Goal: Task Accomplishment & Management: Complete application form

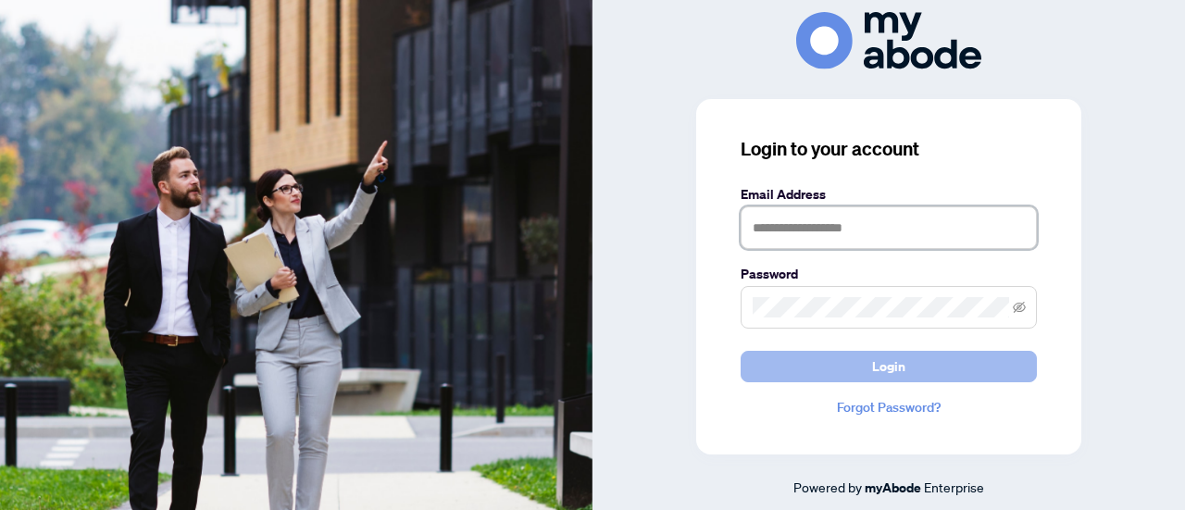
type input "**********"
click at [856, 365] on button "Login" at bounding box center [889, 366] width 296 height 31
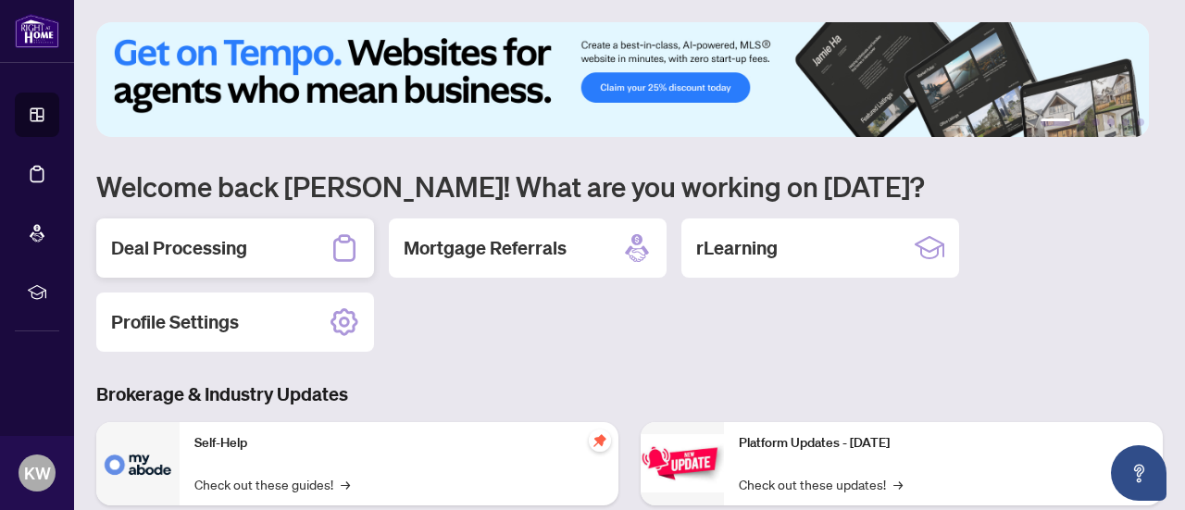
click at [219, 249] on h2 "Deal Processing" at bounding box center [179, 248] width 136 height 26
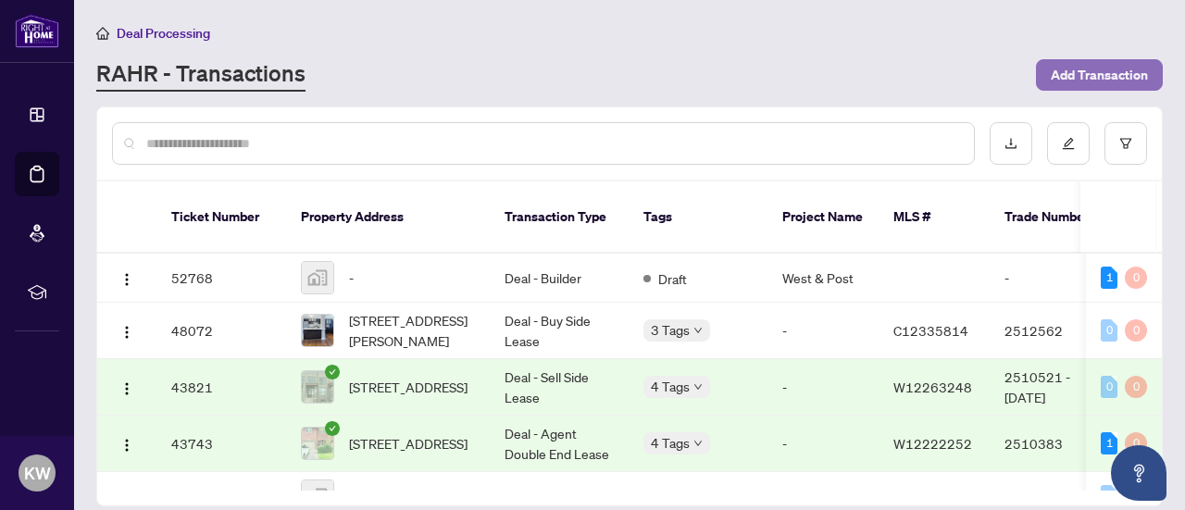
click at [1132, 76] on span "Add Transaction" at bounding box center [1099, 75] width 97 height 30
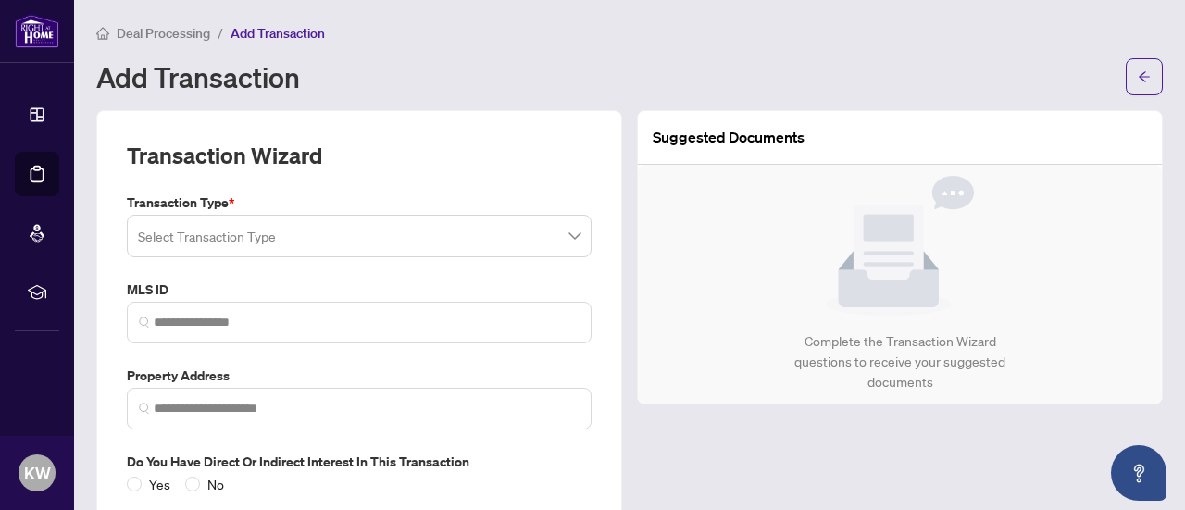
click at [223, 240] on input "search" at bounding box center [351, 239] width 426 height 41
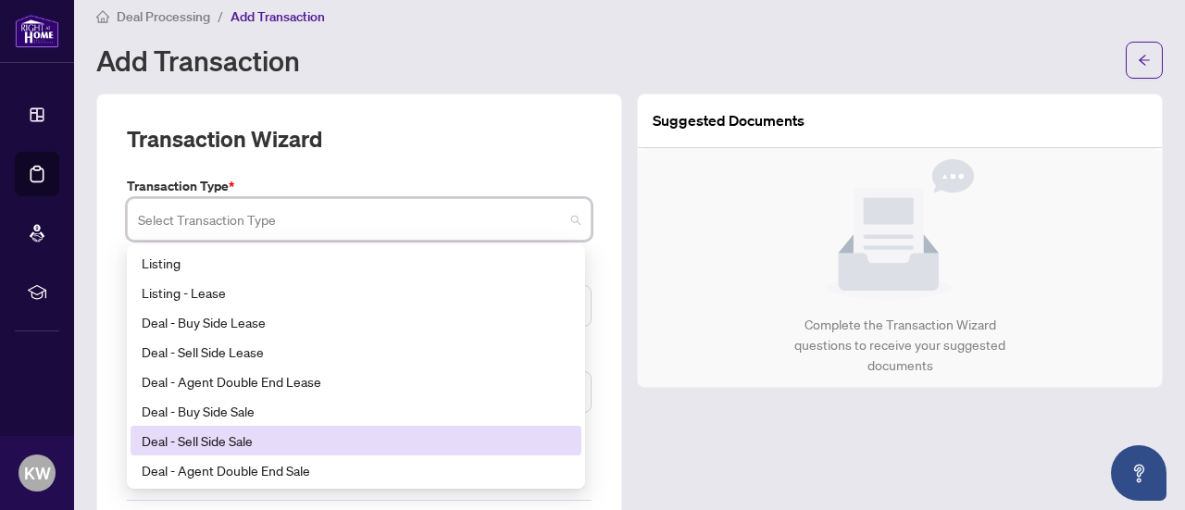
click at [257, 442] on div "Deal - Sell Side Sale" at bounding box center [356, 441] width 429 height 20
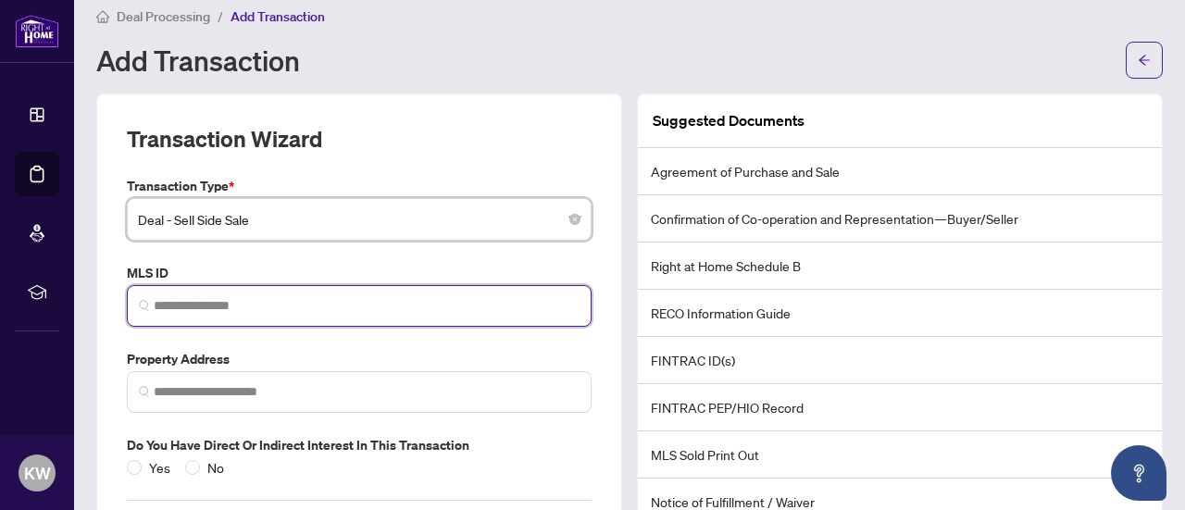
click at [239, 305] on input "search" at bounding box center [367, 305] width 426 height 19
paste input "*********"
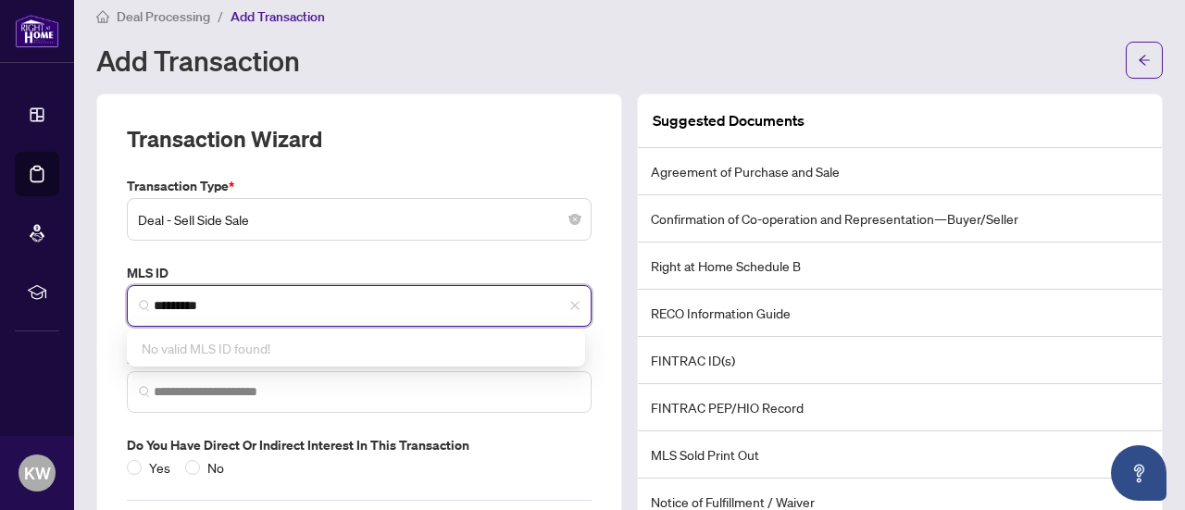
type input "*********"
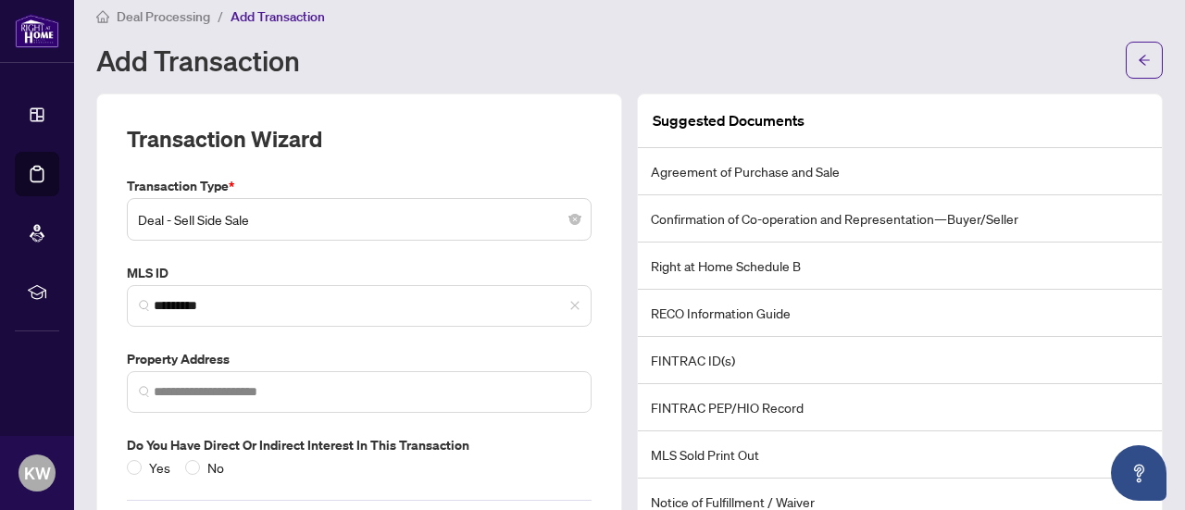
click at [521, 453] on div "Do you have direct or indirect interest in this transaction Yes No" at bounding box center [359, 456] width 480 height 43
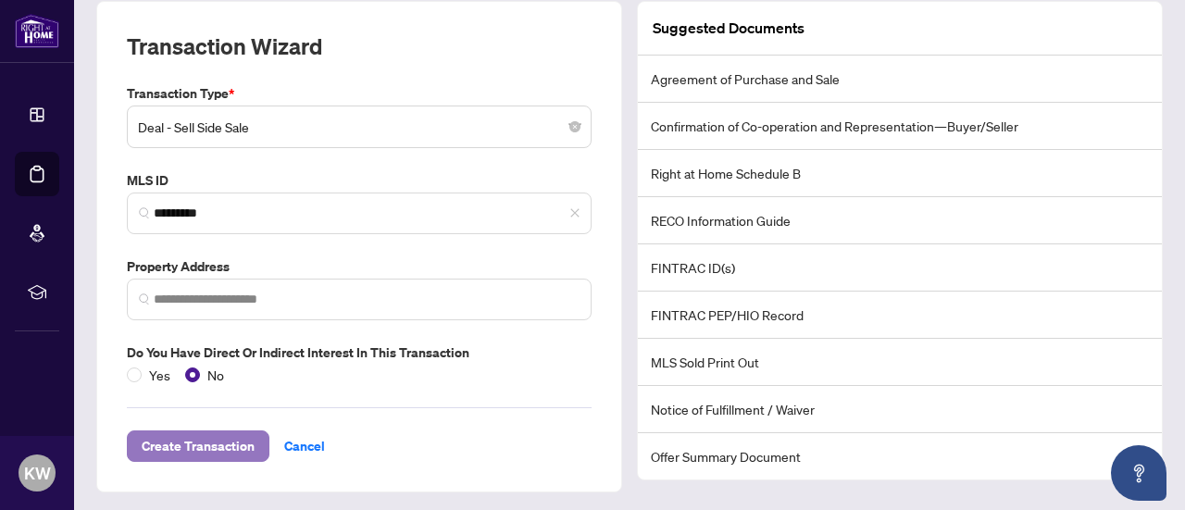
click at [210, 439] on span "Create Transaction" at bounding box center [198, 447] width 113 height 30
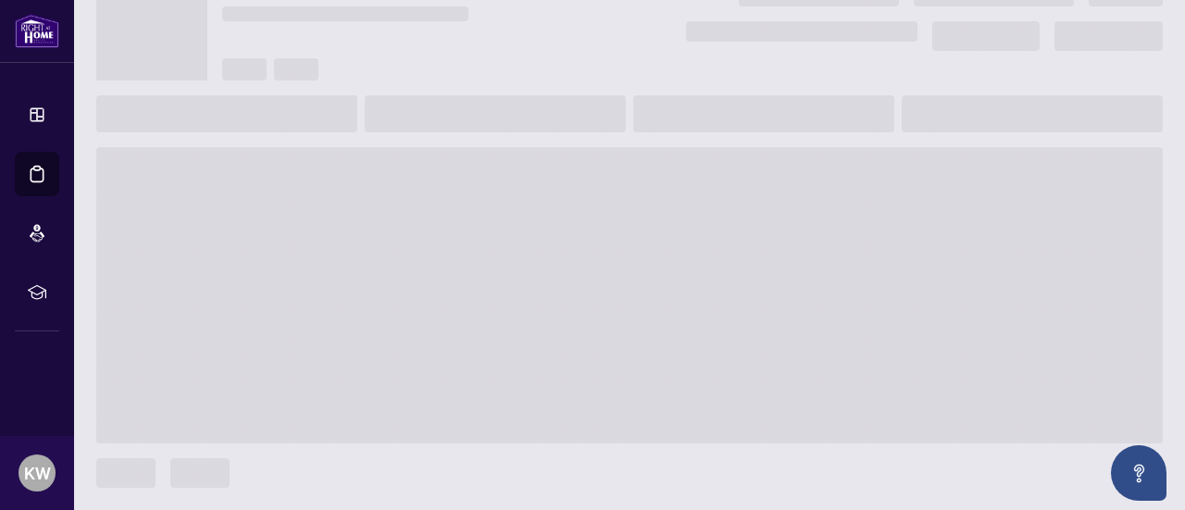
scroll to position [87, 0]
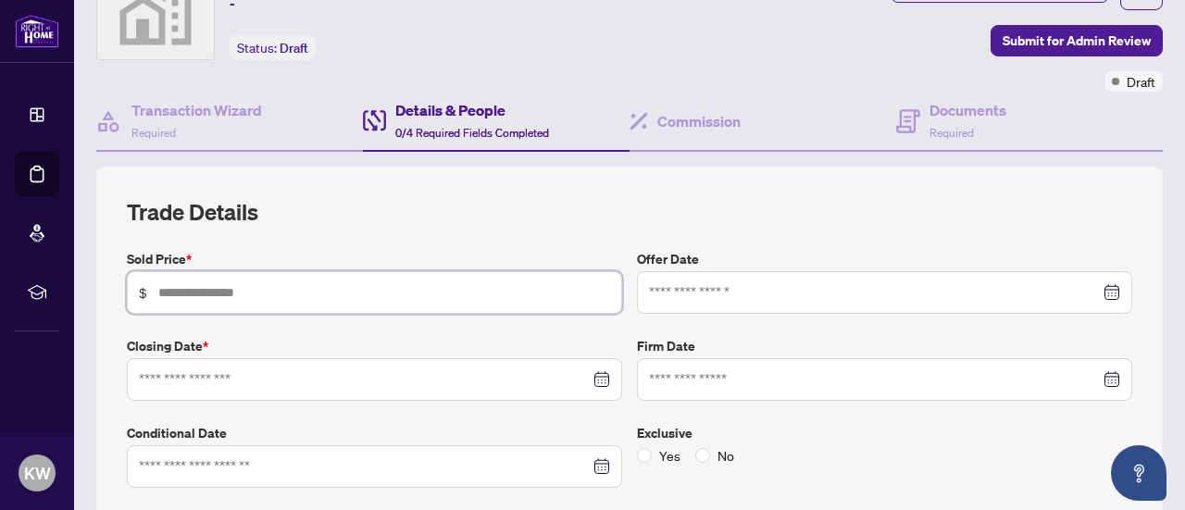
click at [272, 286] on input "text" at bounding box center [384, 292] width 452 height 20
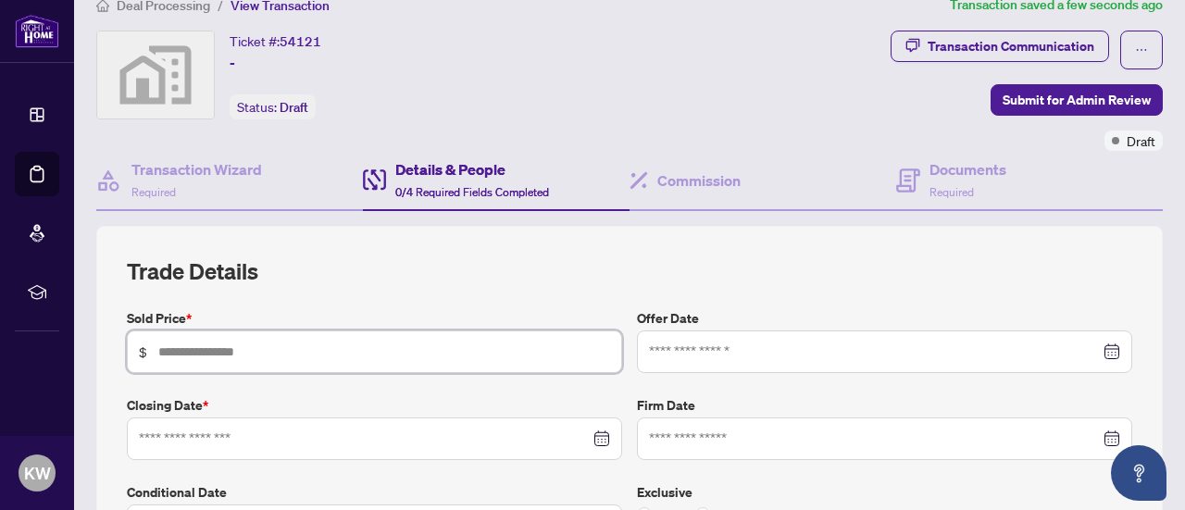
scroll to position [0, 0]
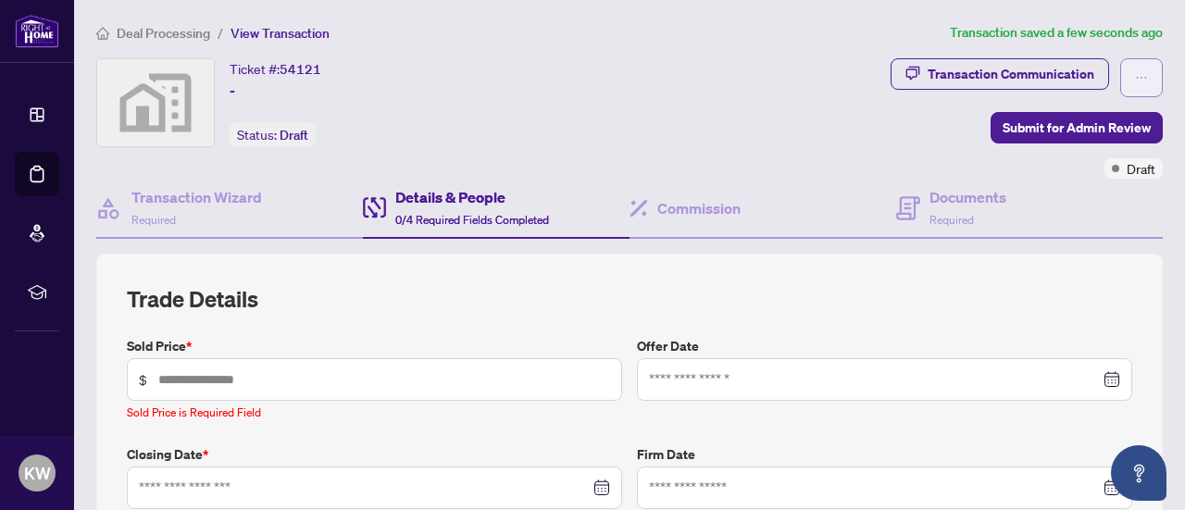
click at [1135, 71] on icon "ellipsis" at bounding box center [1141, 77] width 13 height 13
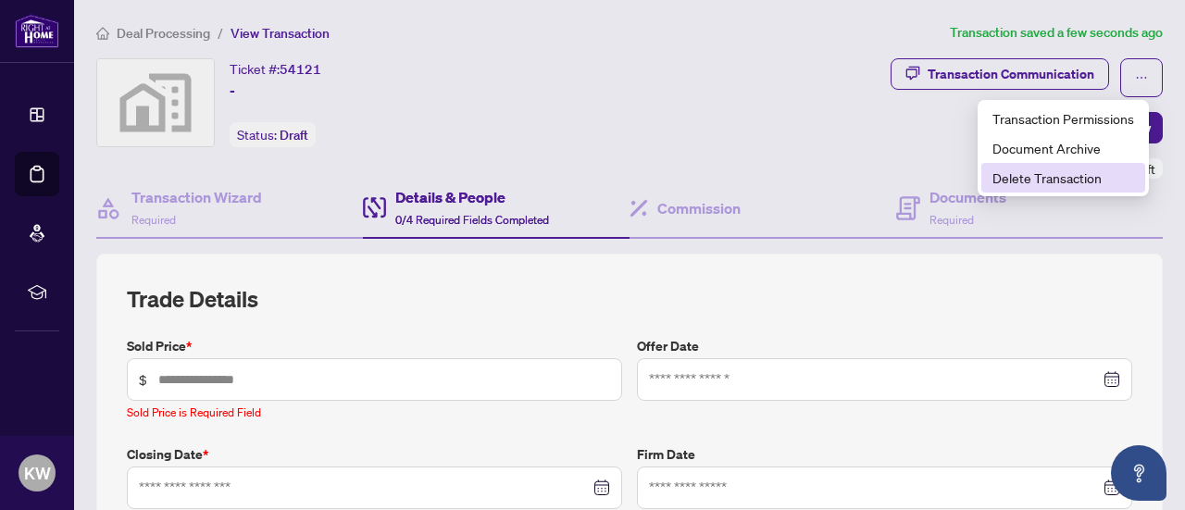
click at [1062, 175] on span "Delete Transaction" at bounding box center [1064, 178] width 142 height 20
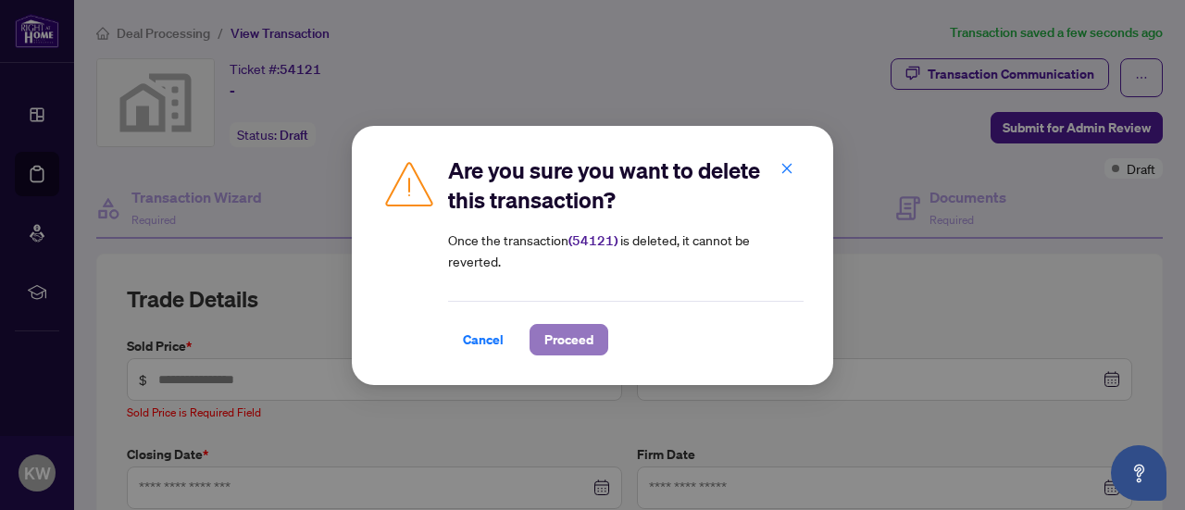
click at [569, 331] on span "Proceed" at bounding box center [569, 340] width 49 height 30
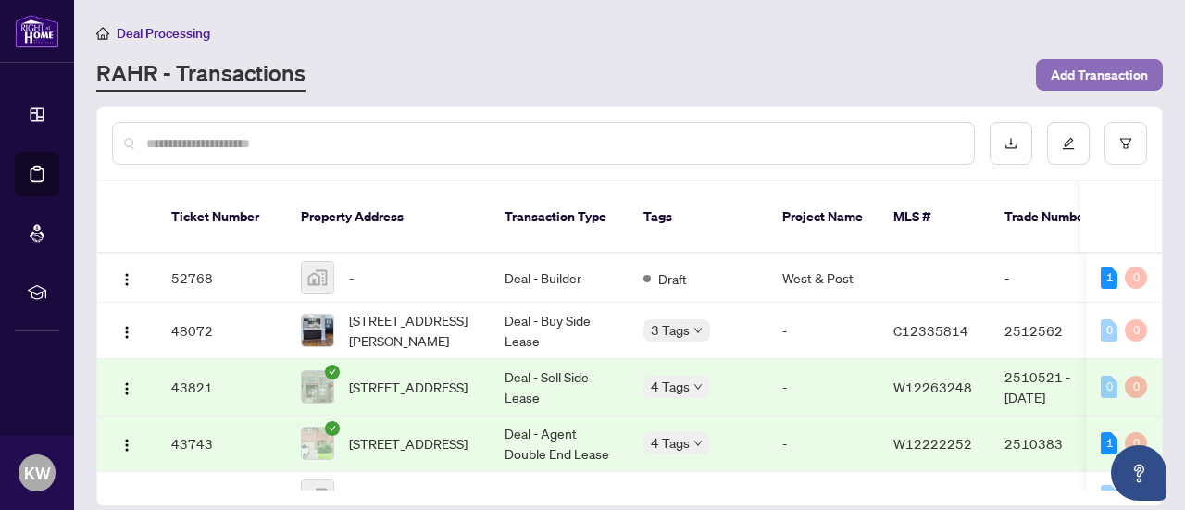
click at [1082, 73] on span "Add Transaction" at bounding box center [1099, 75] width 97 height 30
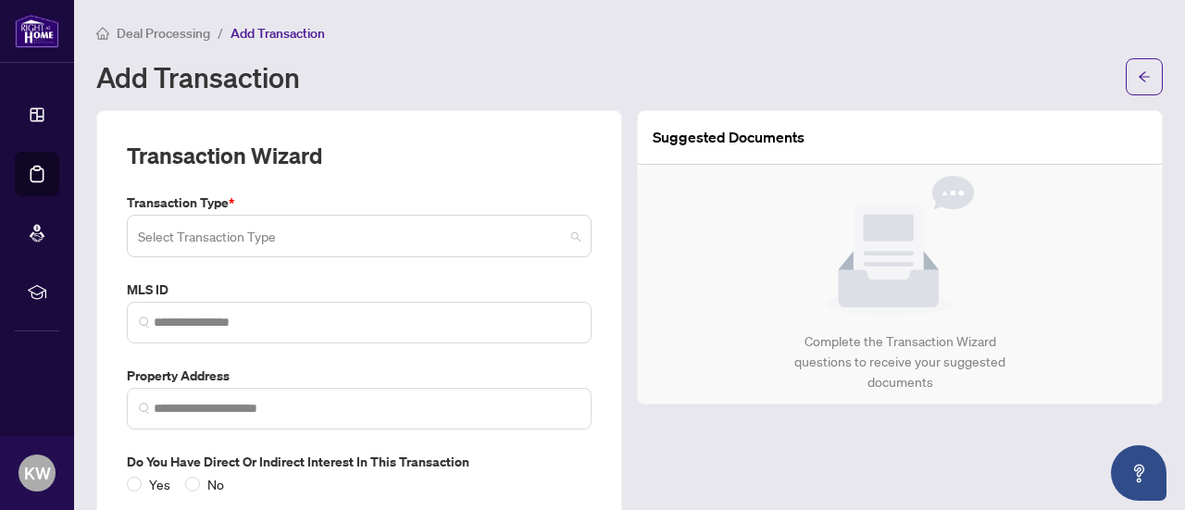
click at [257, 238] on input "search" at bounding box center [351, 239] width 426 height 41
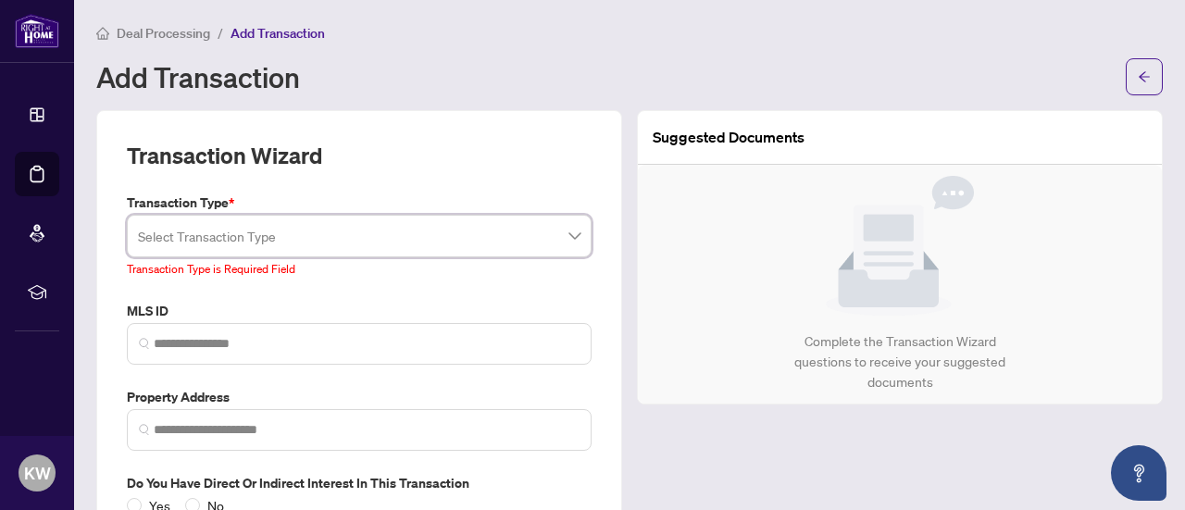
click at [282, 232] on input "search" at bounding box center [351, 239] width 426 height 41
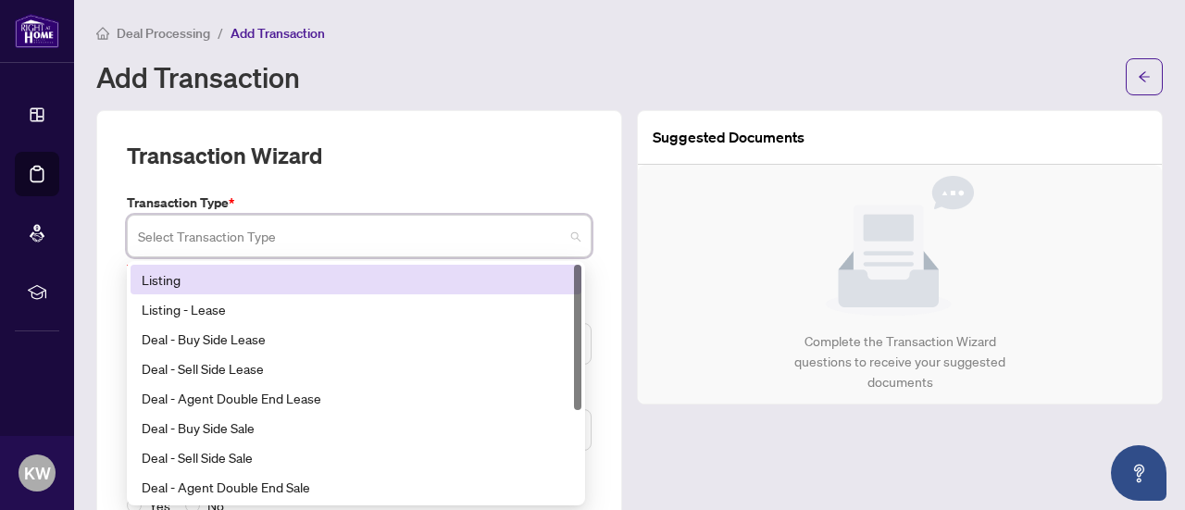
click at [282, 284] on div "Listing" at bounding box center [356, 280] width 429 height 20
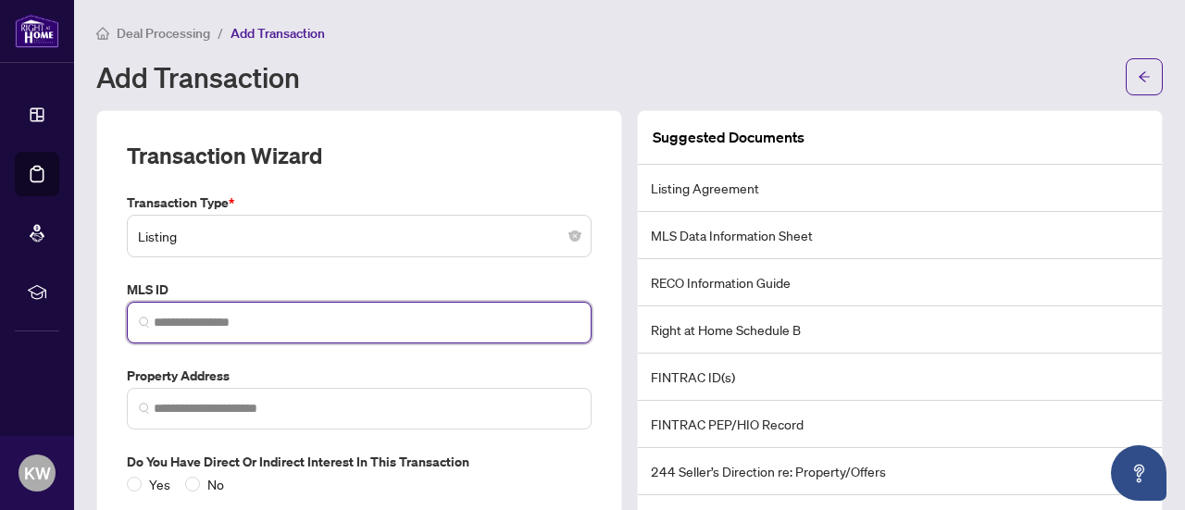
paste input "*********"
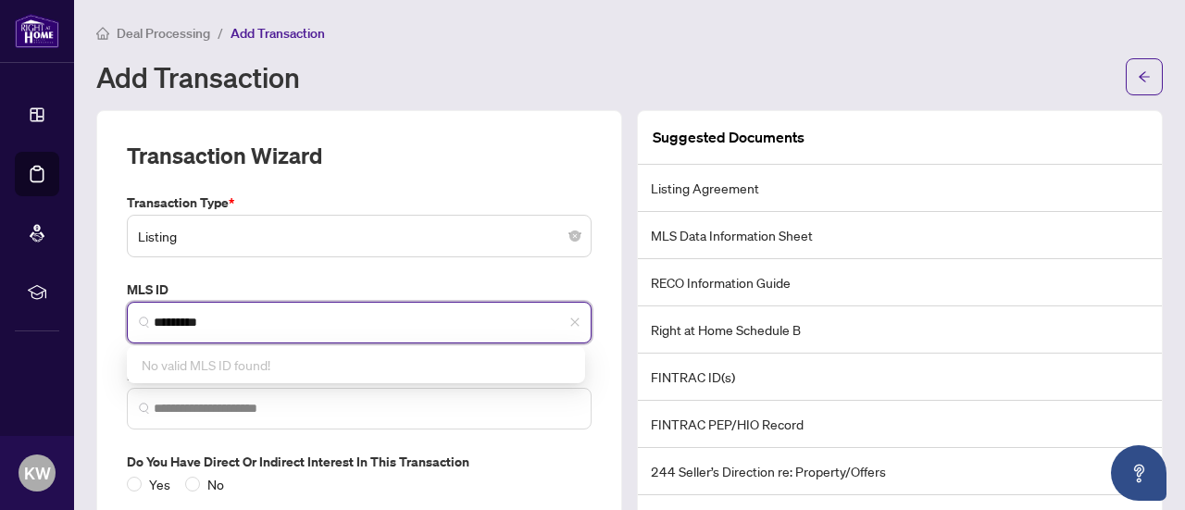
type input "*********"
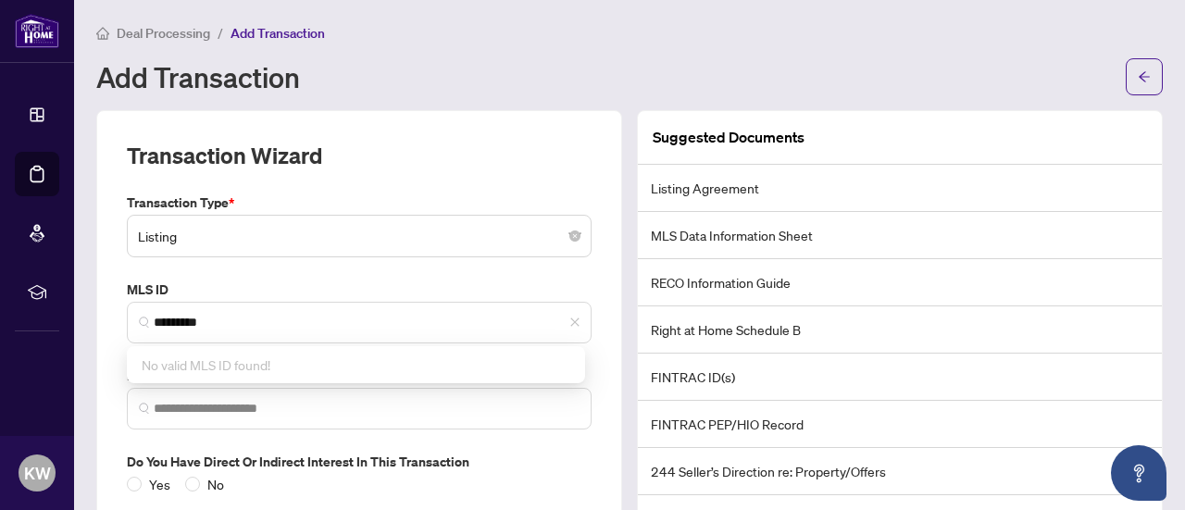
click at [489, 474] on div "Yes No" at bounding box center [359, 484] width 465 height 20
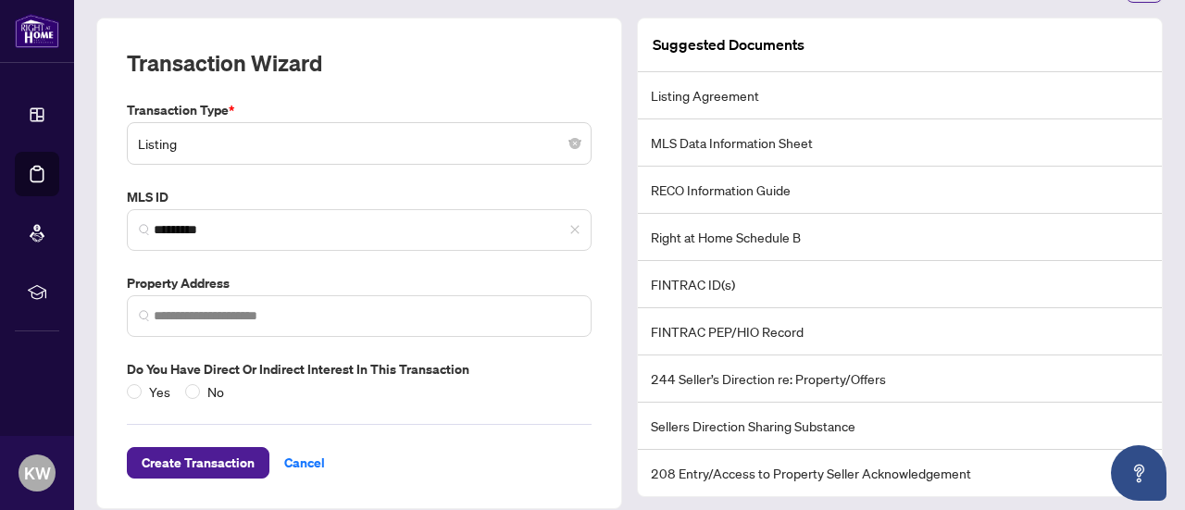
scroll to position [109, 0]
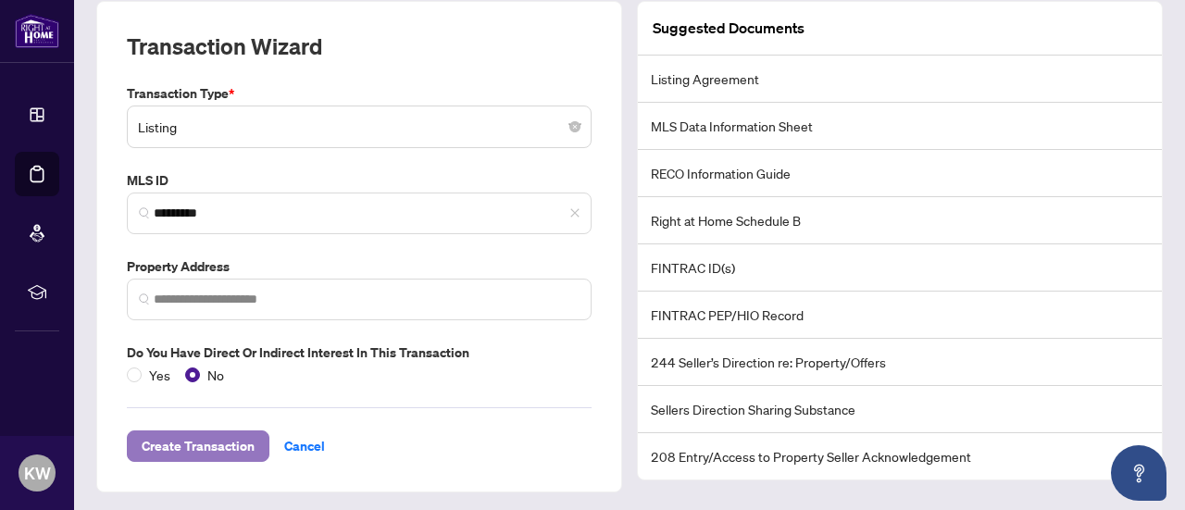
click at [211, 440] on span "Create Transaction" at bounding box center [198, 447] width 113 height 30
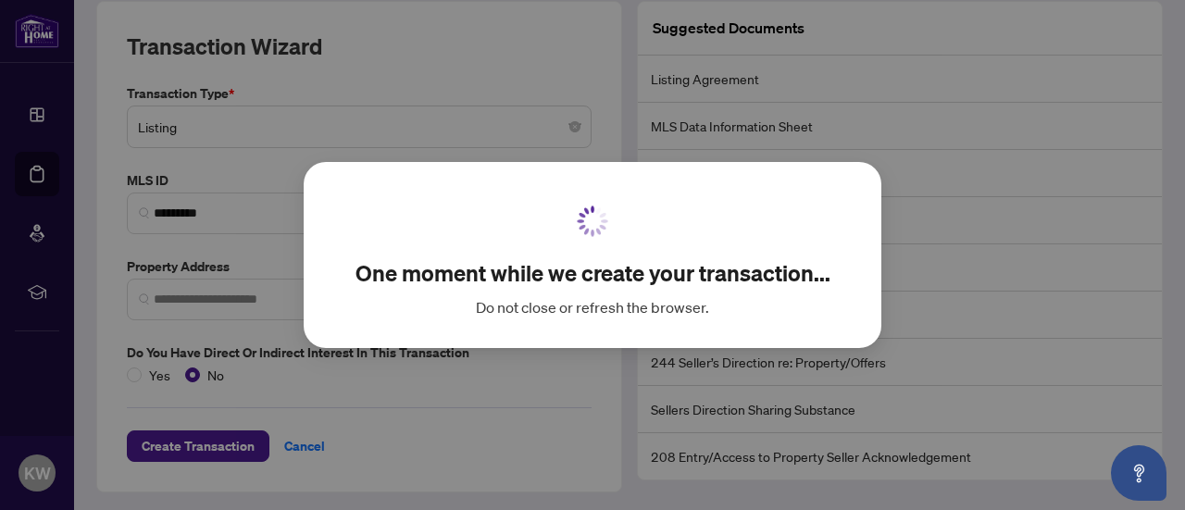
scroll to position [87, 0]
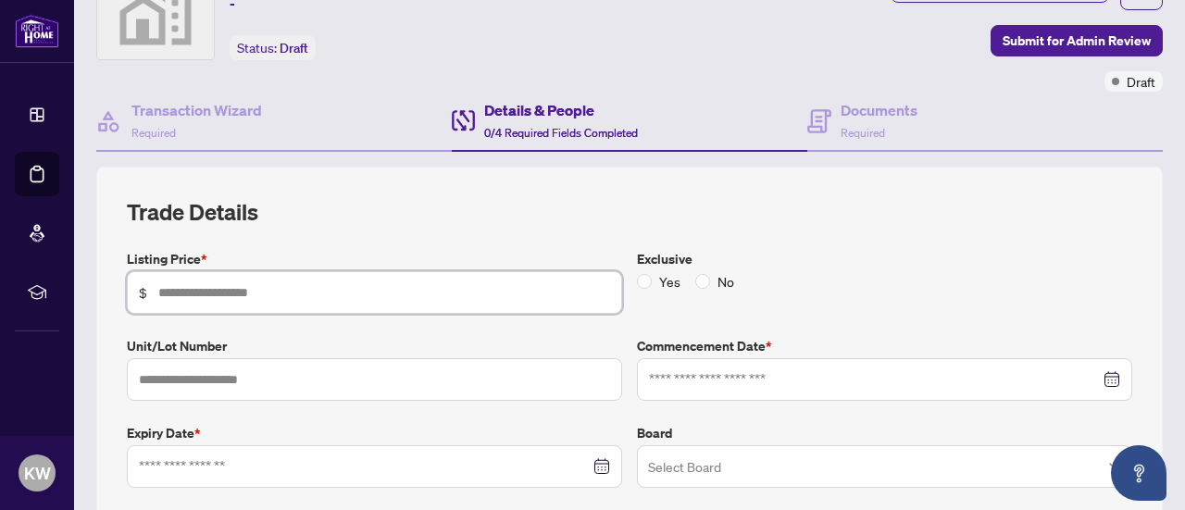
click at [343, 292] on input "text" at bounding box center [384, 292] width 452 height 20
type input "*******"
click at [805, 263] on label "Exclusive" at bounding box center [884, 259] width 495 height 20
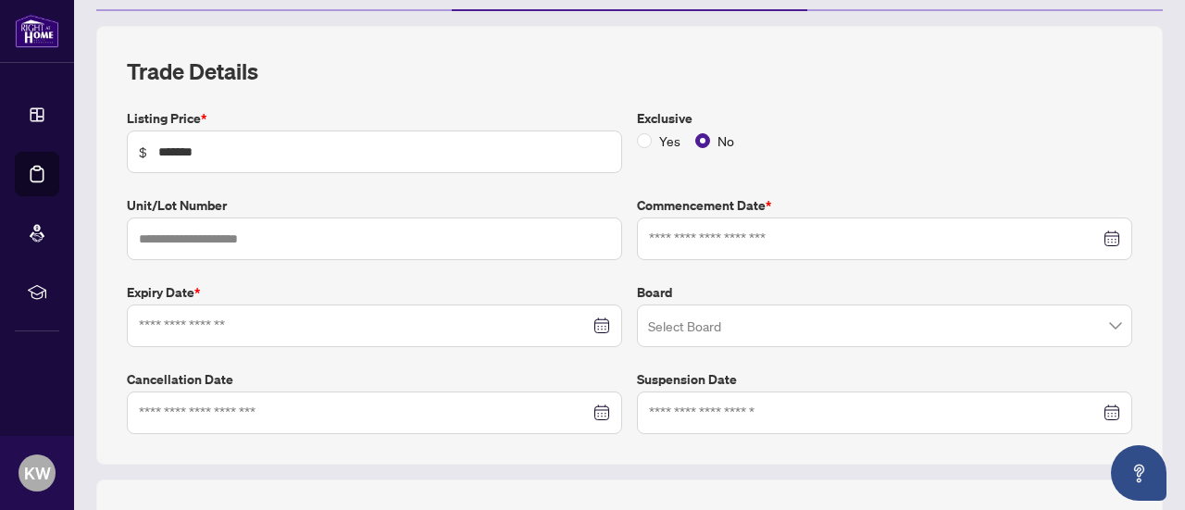
scroll to position [272, 0]
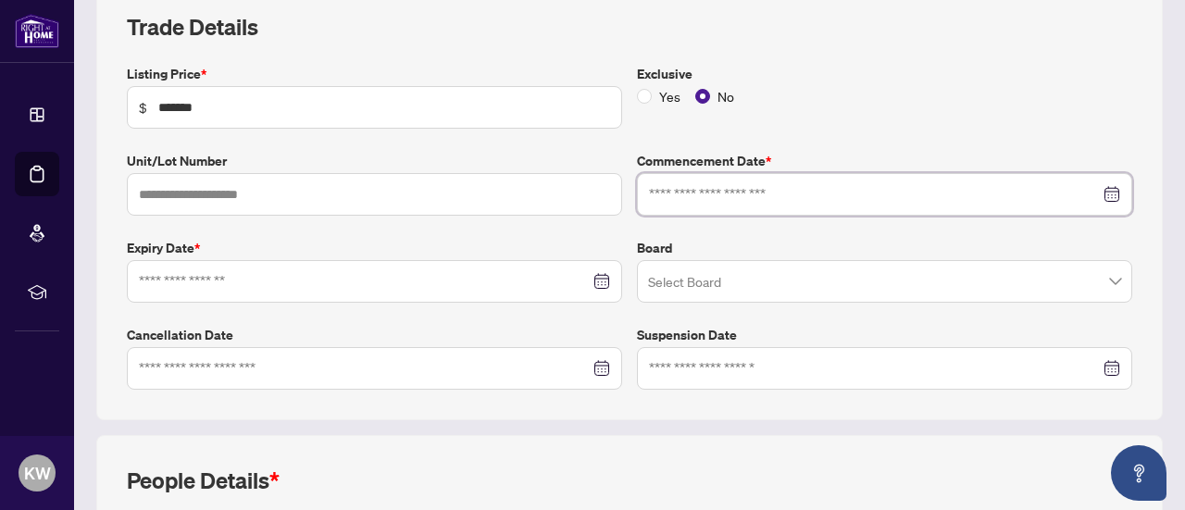
click at [672, 192] on input at bounding box center [874, 194] width 451 height 20
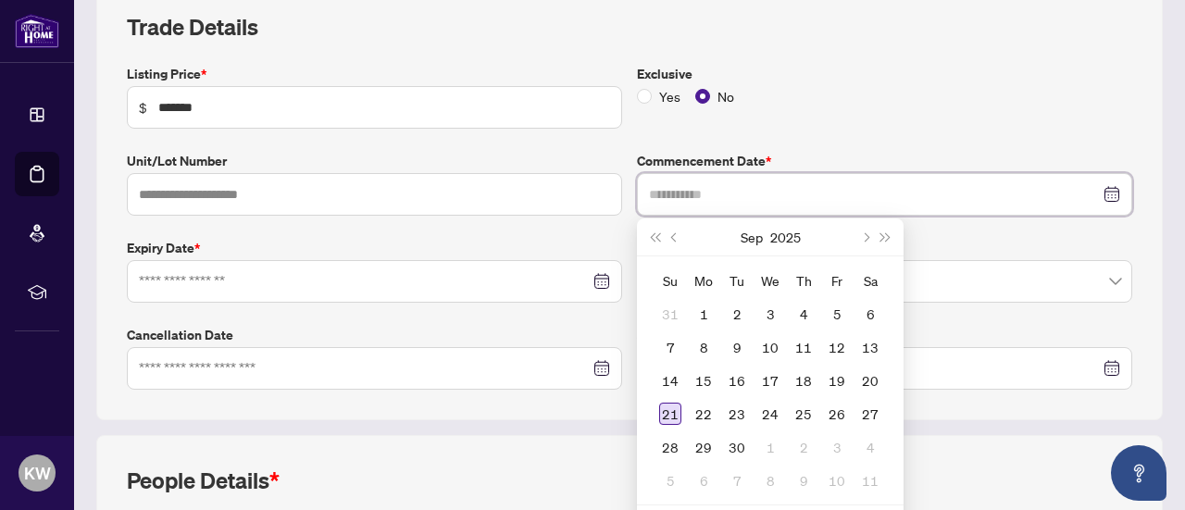
type input "**********"
click at [671, 407] on div "21" at bounding box center [670, 414] width 22 height 22
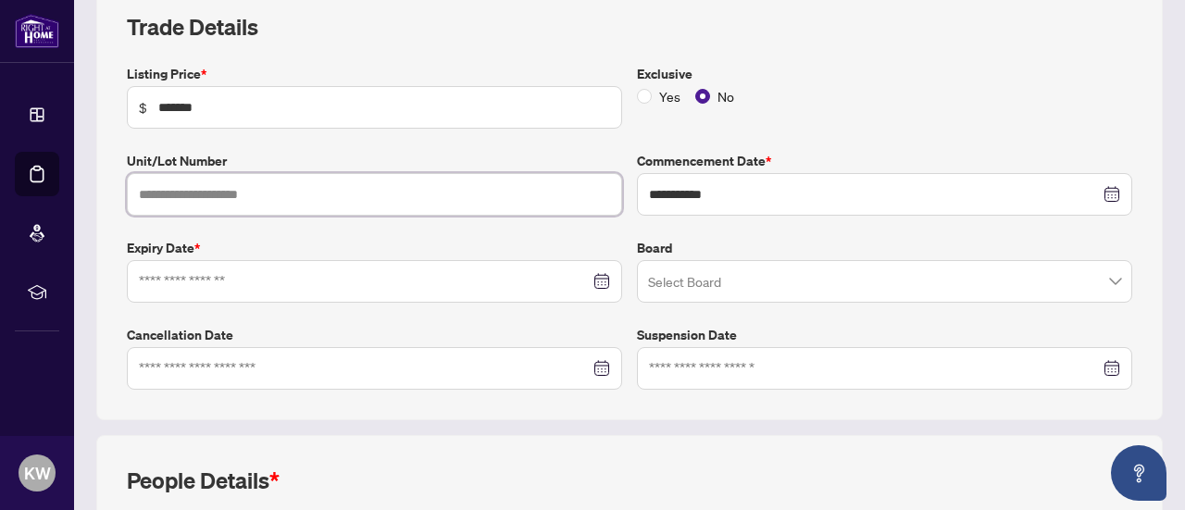
click at [214, 191] on input "text" at bounding box center [374, 194] width 495 height 43
type input "***"
click at [300, 242] on label "Expiry Date *" at bounding box center [374, 248] width 495 height 20
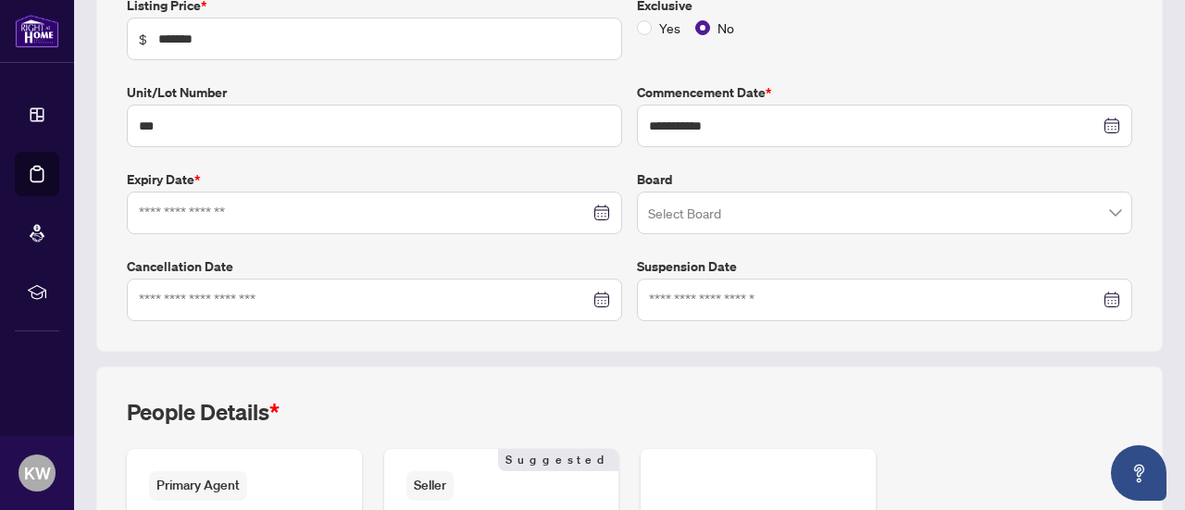
scroll to position [365, 0]
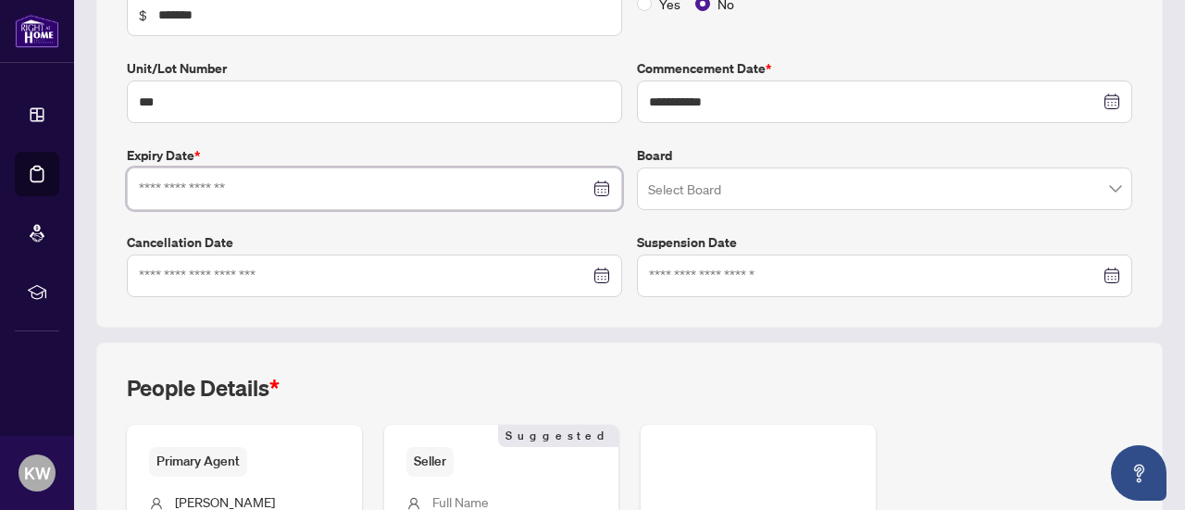
click at [217, 190] on input at bounding box center [364, 189] width 451 height 20
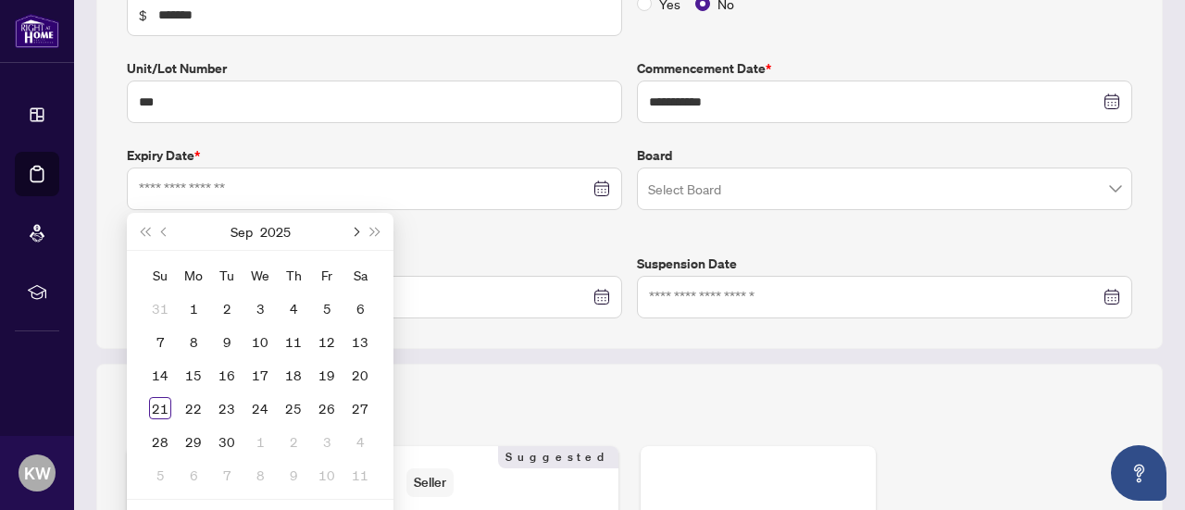
click at [352, 227] on span "Next month (PageDown)" at bounding box center [354, 231] width 9 height 9
click at [371, 227] on span "Next year (Control + right)" at bounding box center [375, 231] width 9 height 9
click at [145, 227] on span "Last year (Control + left)" at bounding box center [144, 231] width 9 height 9
click at [169, 228] on button "Previous month (PageUp)" at bounding box center [165, 231] width 20 height 37
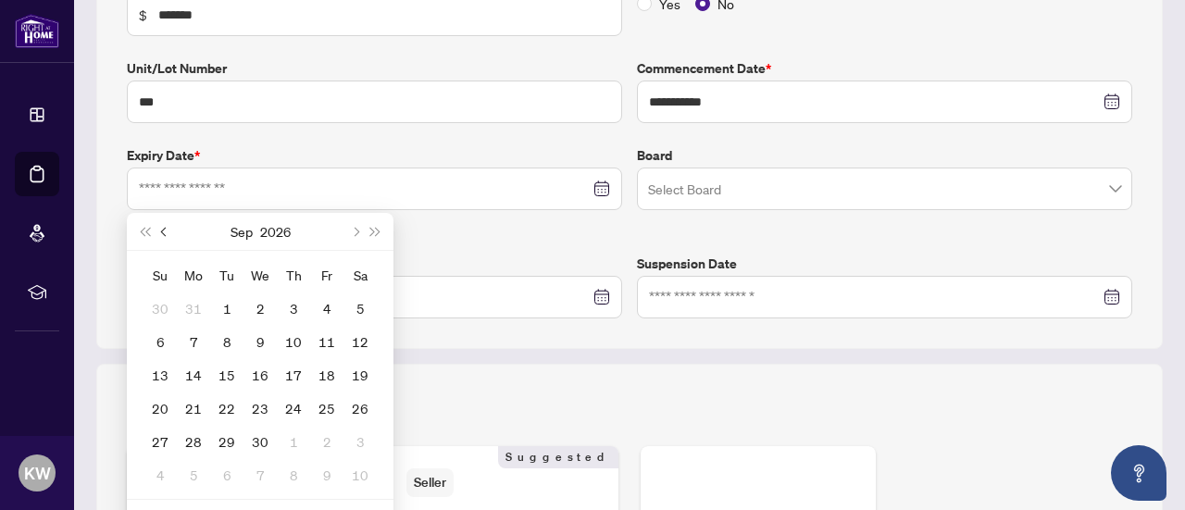
click at [169, 228] on button "Previous month (PageUp)" at bounding box center [165, 231] width 20 height 37
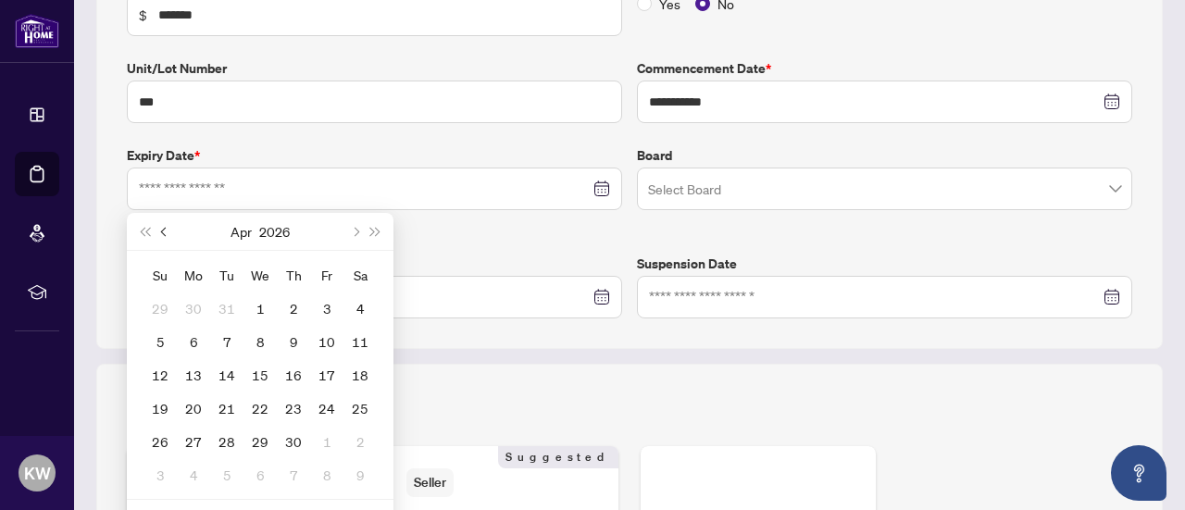
click at [169, 228] on button "Previous month (PageUp)" at bounding box center [165, 231] width 20 height 37
type input "**********"
click at [321, 375] on div "20" at bounding box center [327, 375] width 22 height 22
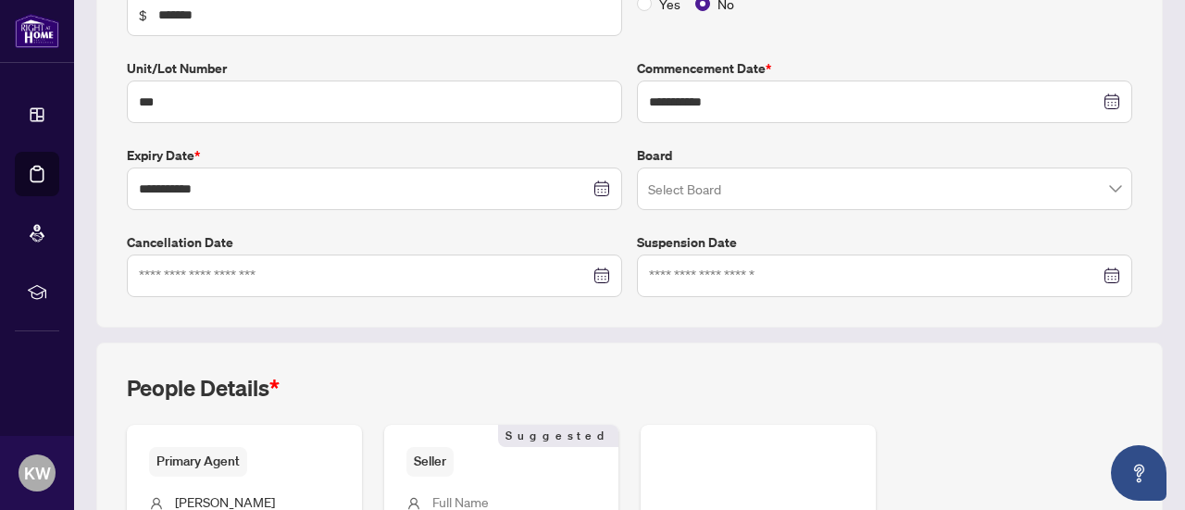
click at [704, 194] on input "search" at bounding box center [876, 191] width 457 height 41
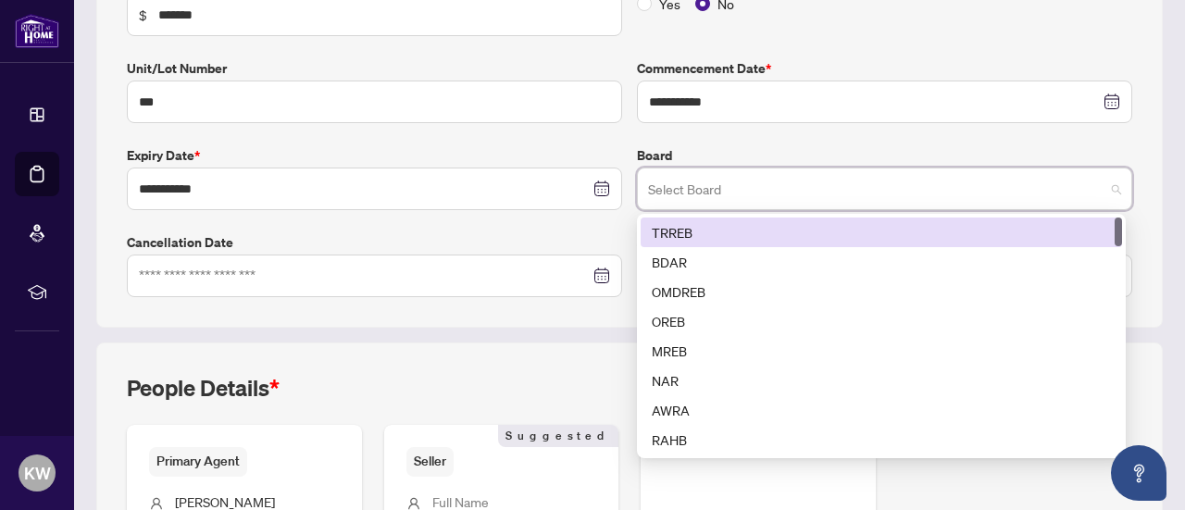
click at [704, 235] on div "TRREB" at bounding box center [881, 232] width 459 height 20
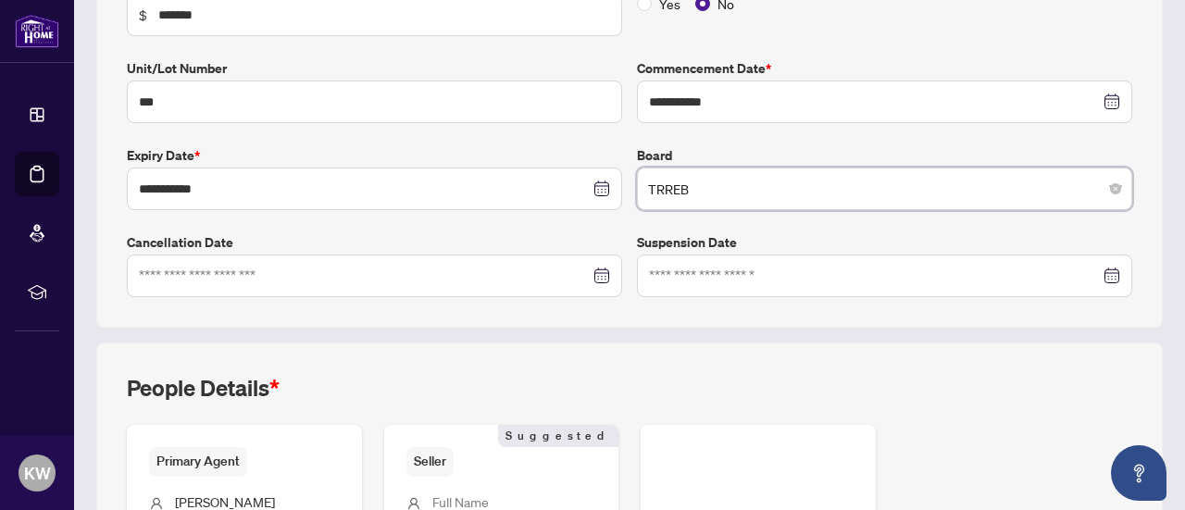
click at [615, 332] on div "**********" at bounding box center [630, 309] width 1082 height 840
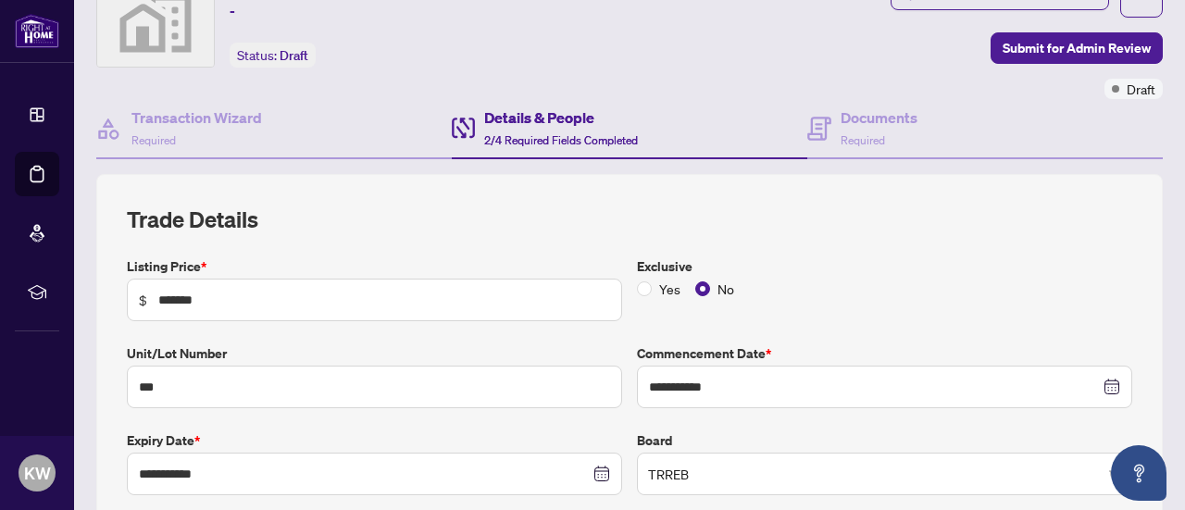
scroll to position [0, 0]
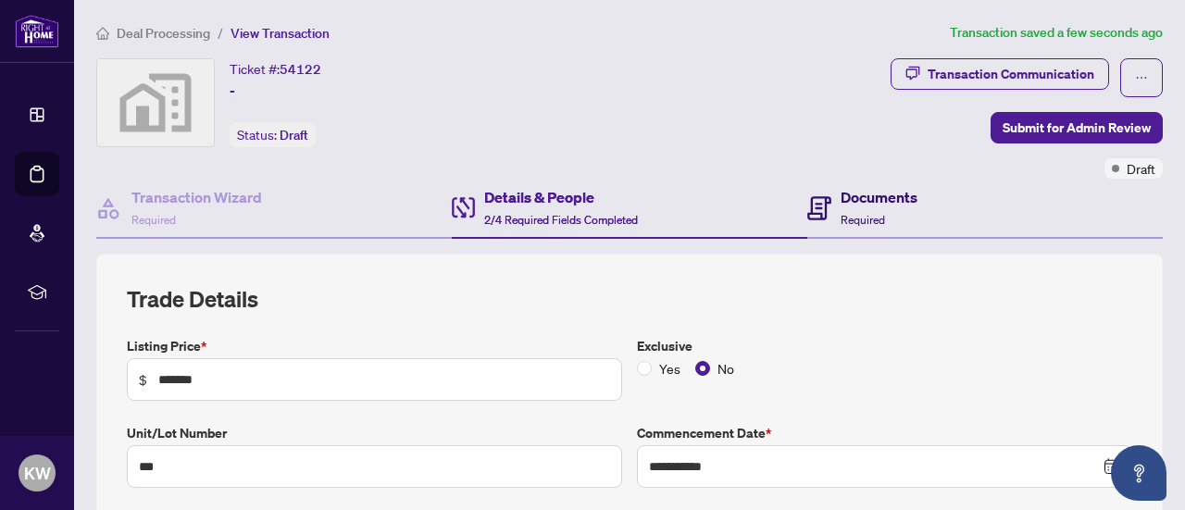
click at [858, 202] on h4 "Documents" at bounding box center [879, 197] width 77 height 22
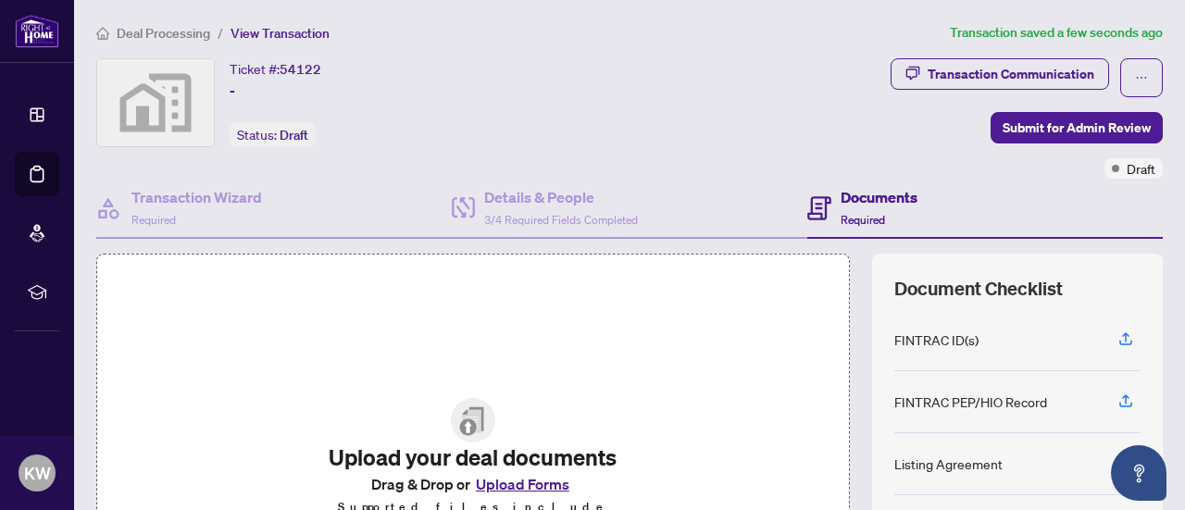
scroll to position [262, 0]
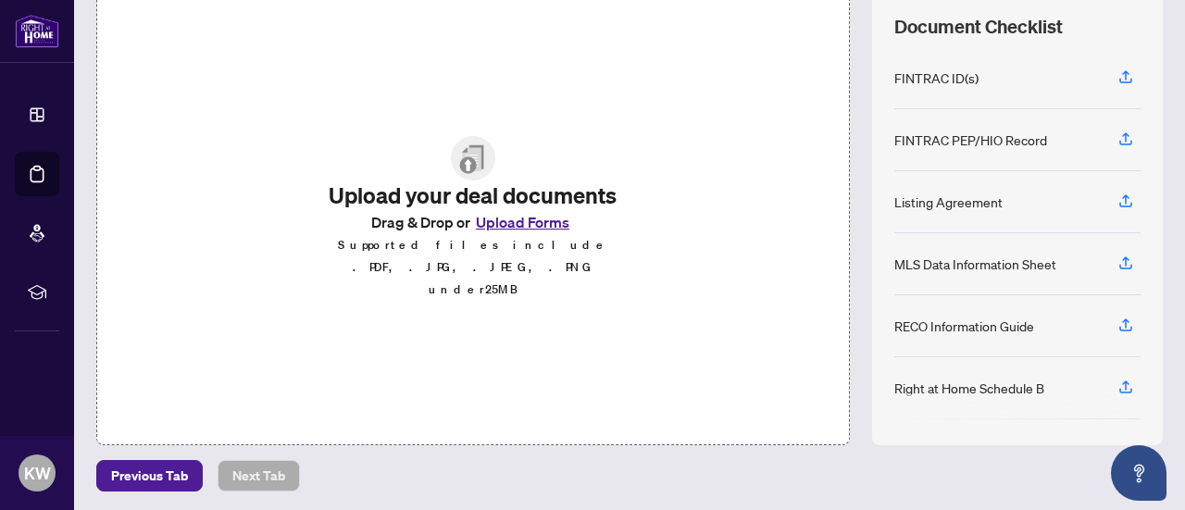
click at [515, 234] on button "Upload Forms" at bounding box center [522, 222] width 105 height 24
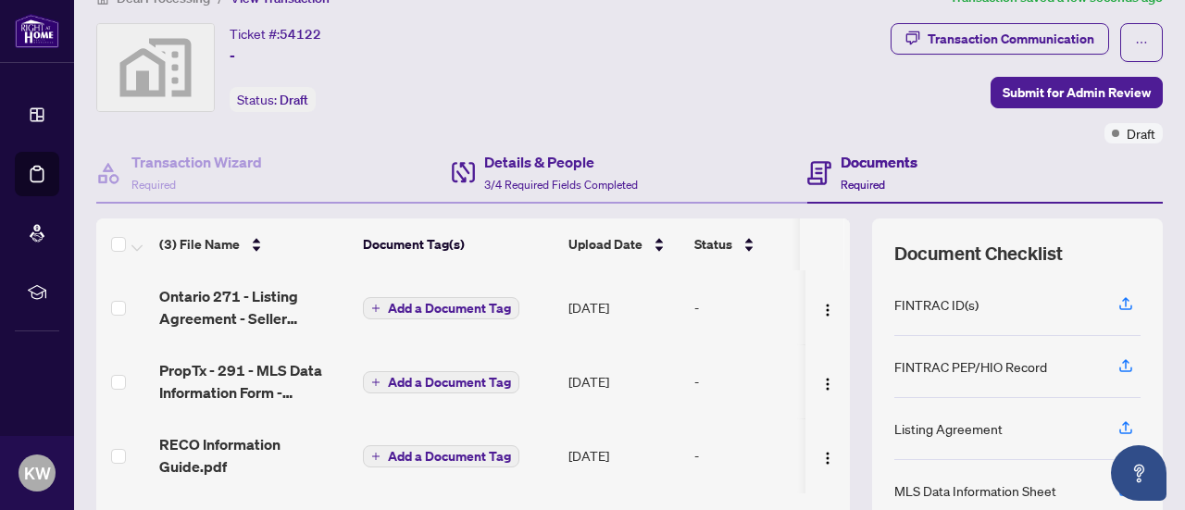
scroll to position [0, 0]
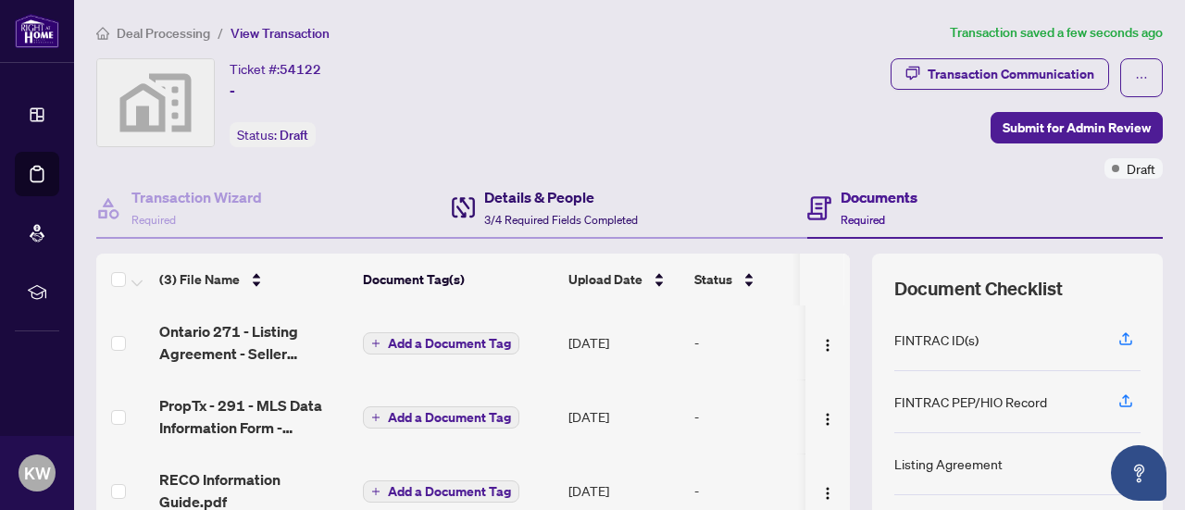
click at [577, 197] on h4 "Details & People" at bounding box center [561, 197] width 154 height 22
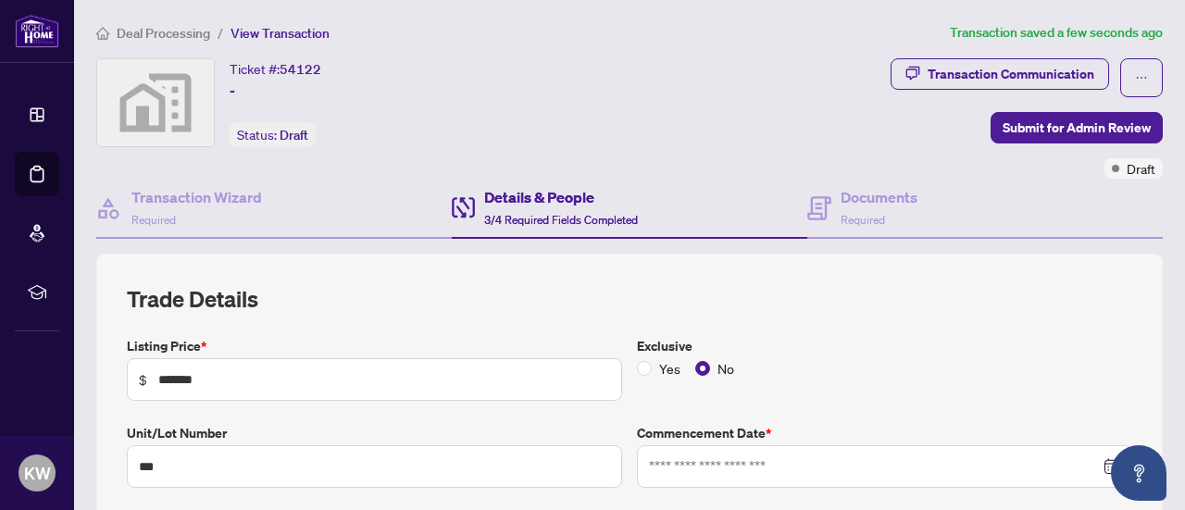
type input "**********"
click at [224, 199] on h4 "Transaction Wizard" at bounding box center [197, 197] width 131 height 22
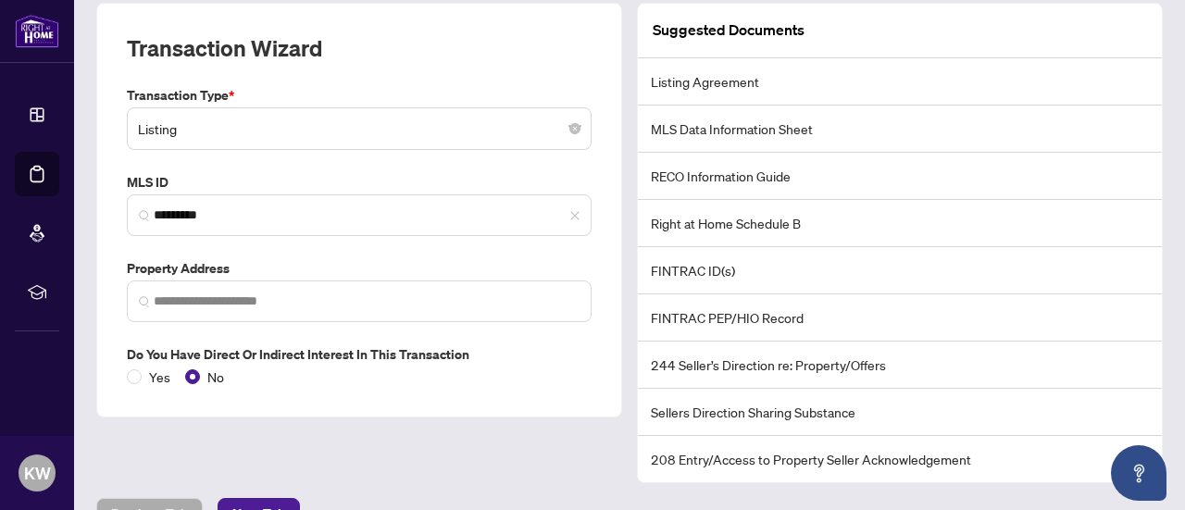
scroll to position [278, 0]
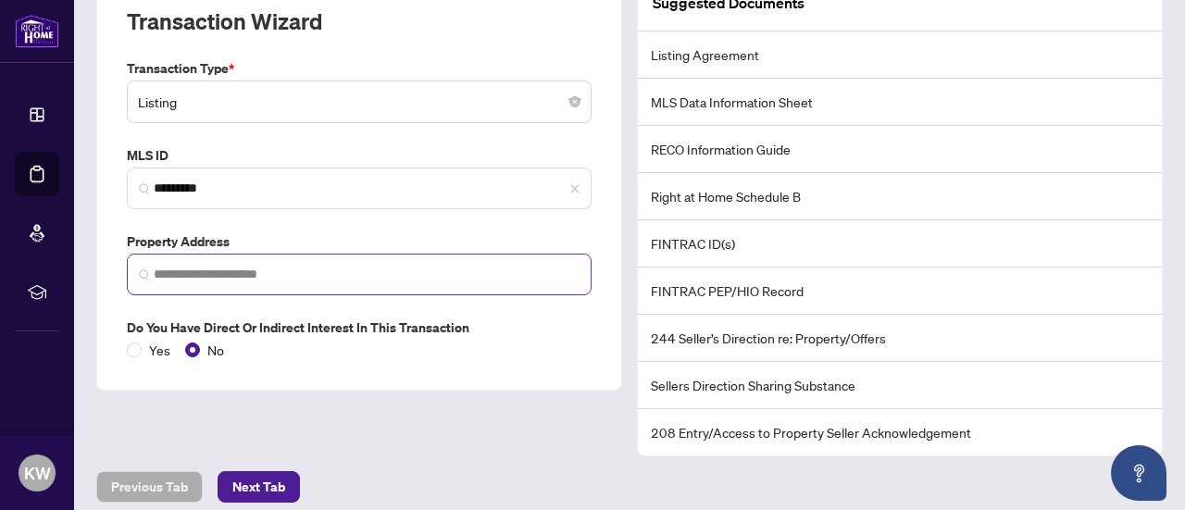
click at [345, 260] on span at bounding box center [359, 275] width 465 height 42
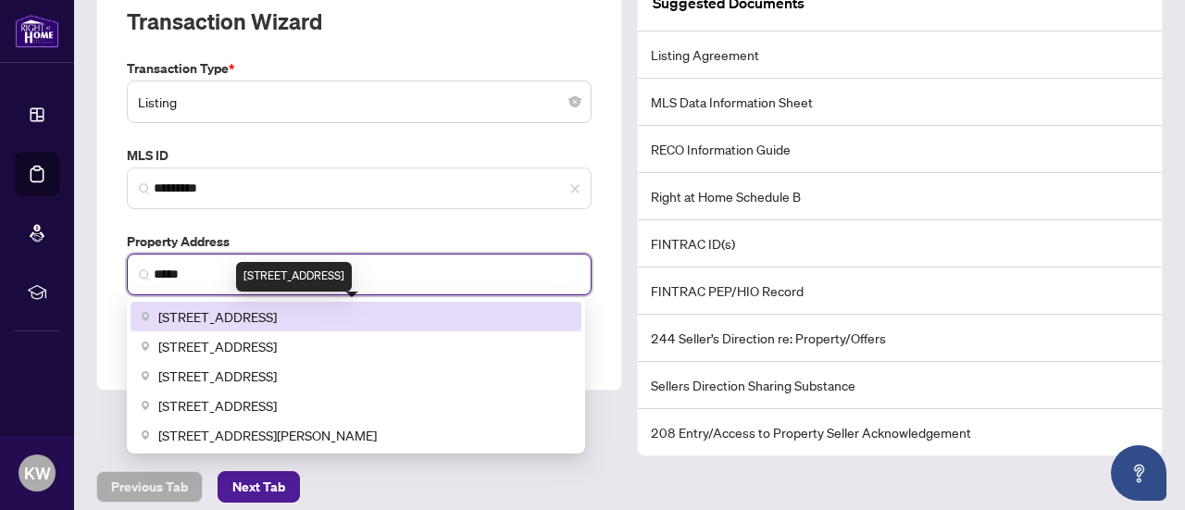
click at [277, 312] on span "4011 Brickstone Mews, Brickstone Mews, Mississauga, ON, Canada" at bounding box center [217, 317] width 119 height 20
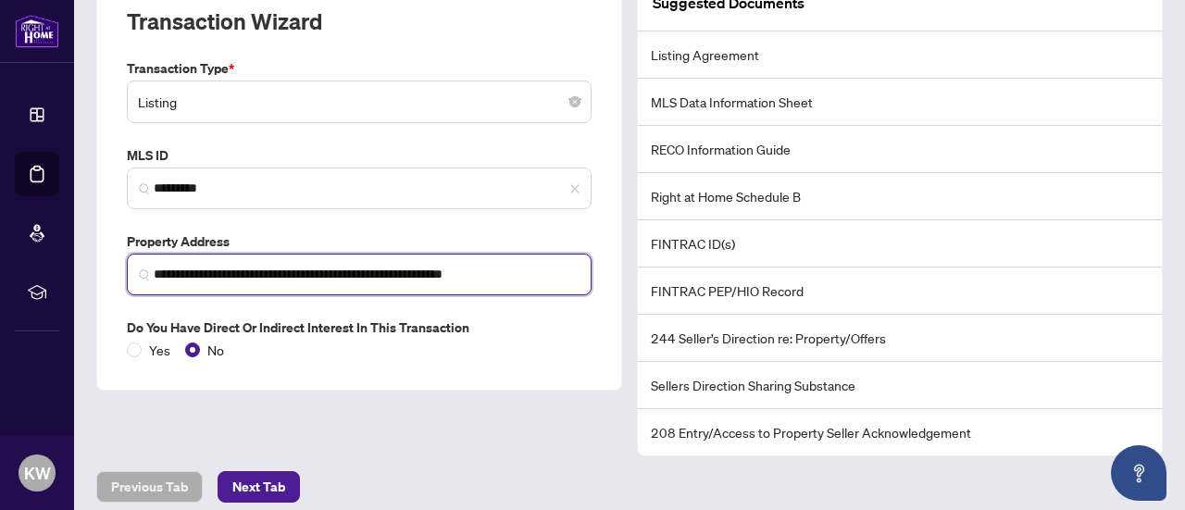
type input "**********"
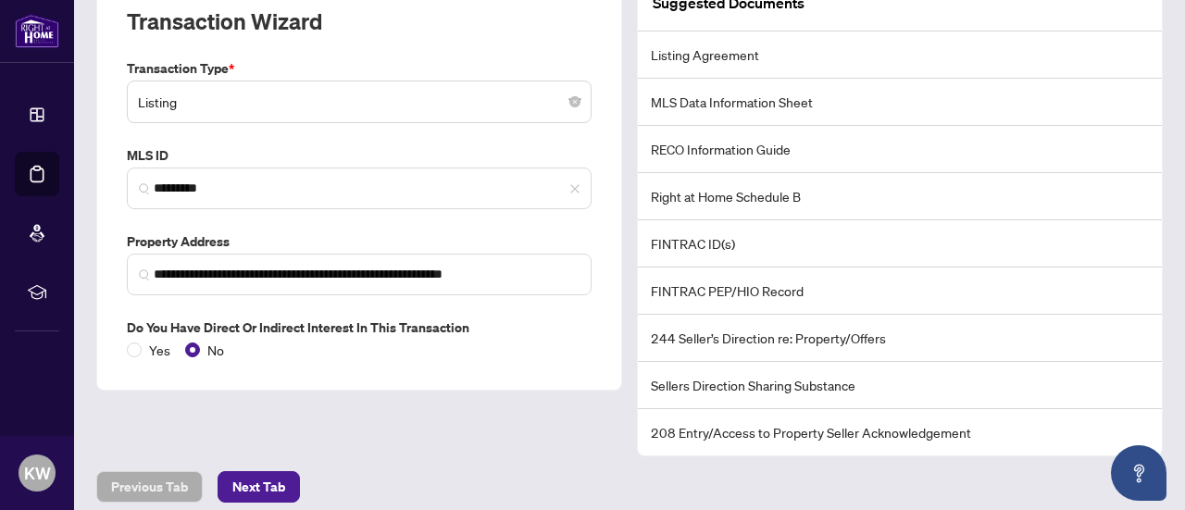
click at [547, 342] on div "Yes No" at bounding box center [359, 350] width 465 height 20
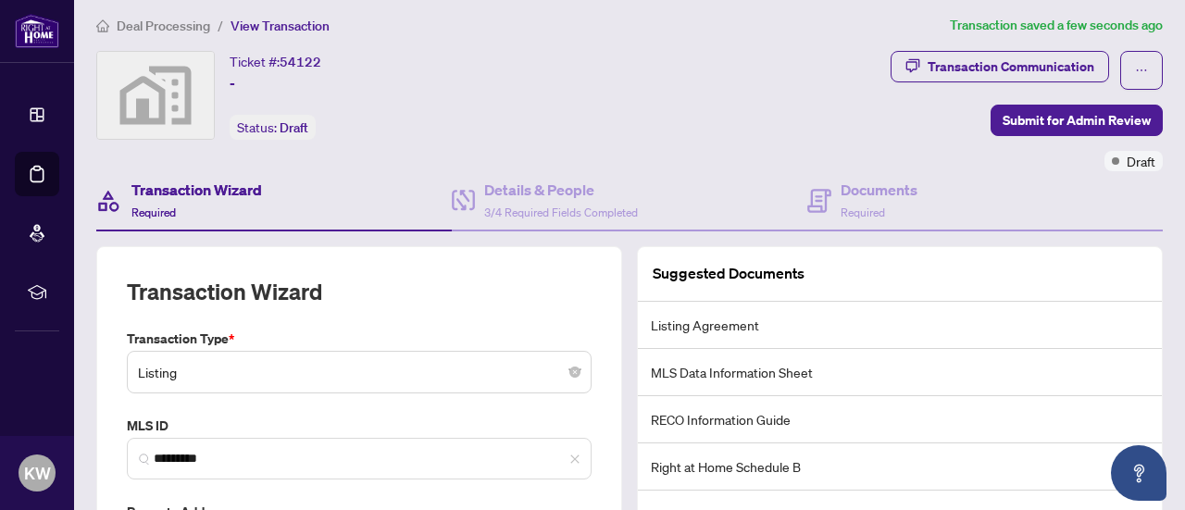
scroll to position [0, 0]
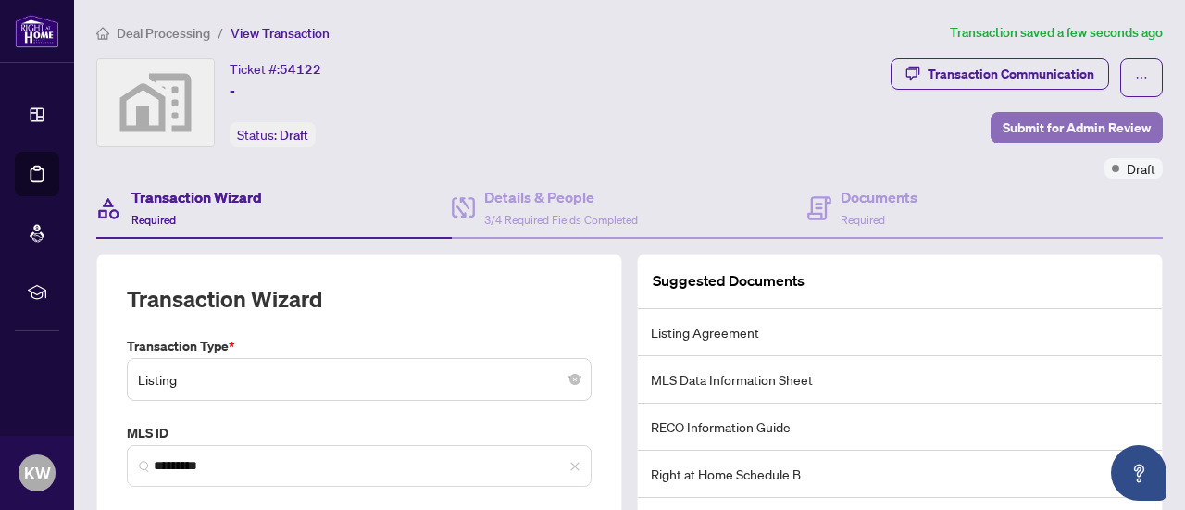
click at [1021, 128] on span "Submit for Admin Review" at bounding box center [1077, 128] width 148 height 30
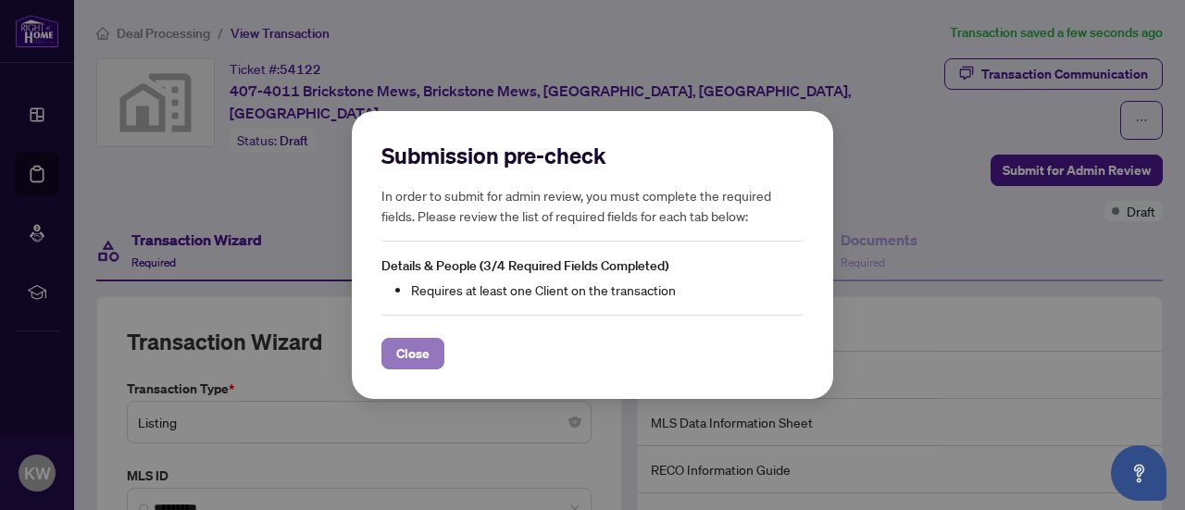
click at [413, 355] on span "Close" at bounding box center [412, 354] width 33 height 30
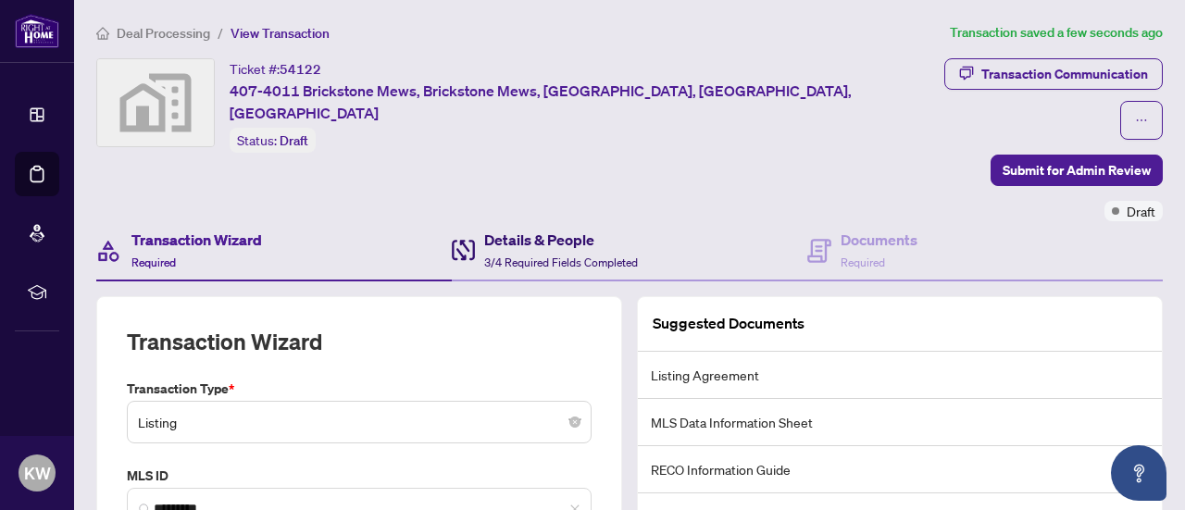
click at [558, 229] on div "Details & People 3/4 Required Fields Completed" at bounding box center [561, 251] width 154 height 44
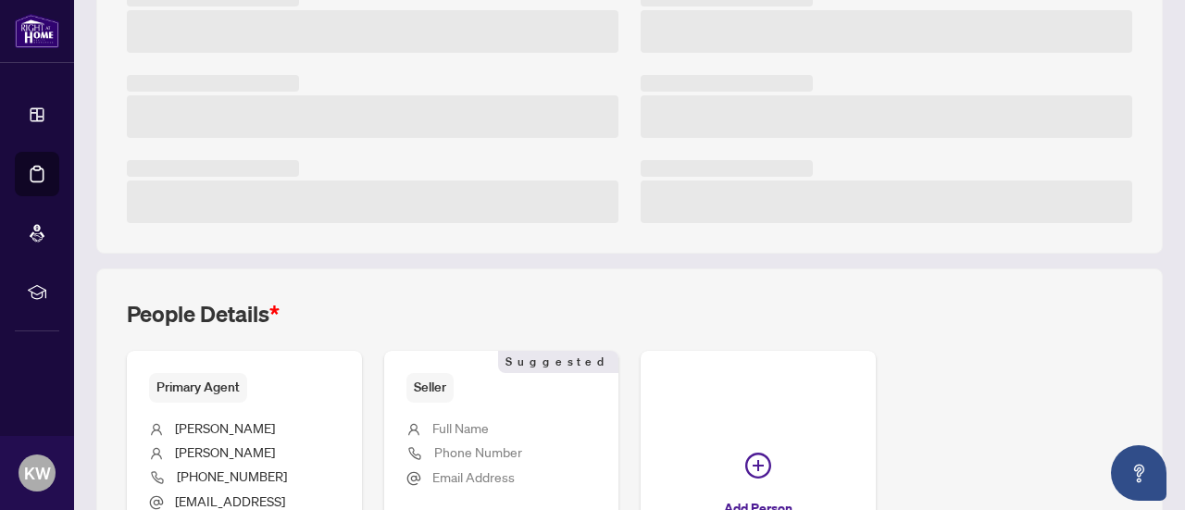
scroll to position [621, 0]
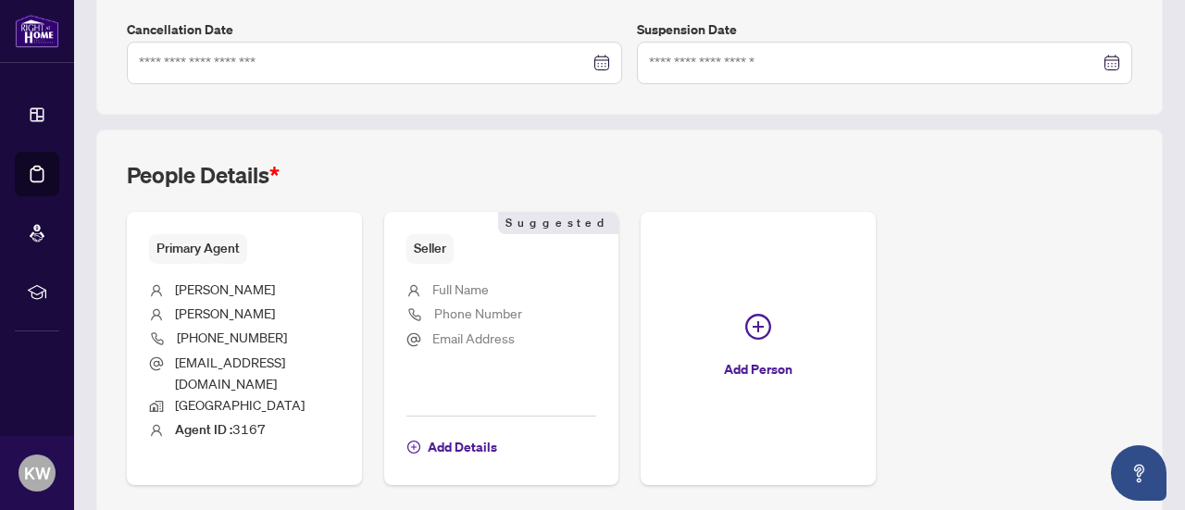
type input "**********"
click at [497, 433] on span "Add Details" at bounding box center [462, 448] width 69 height 30
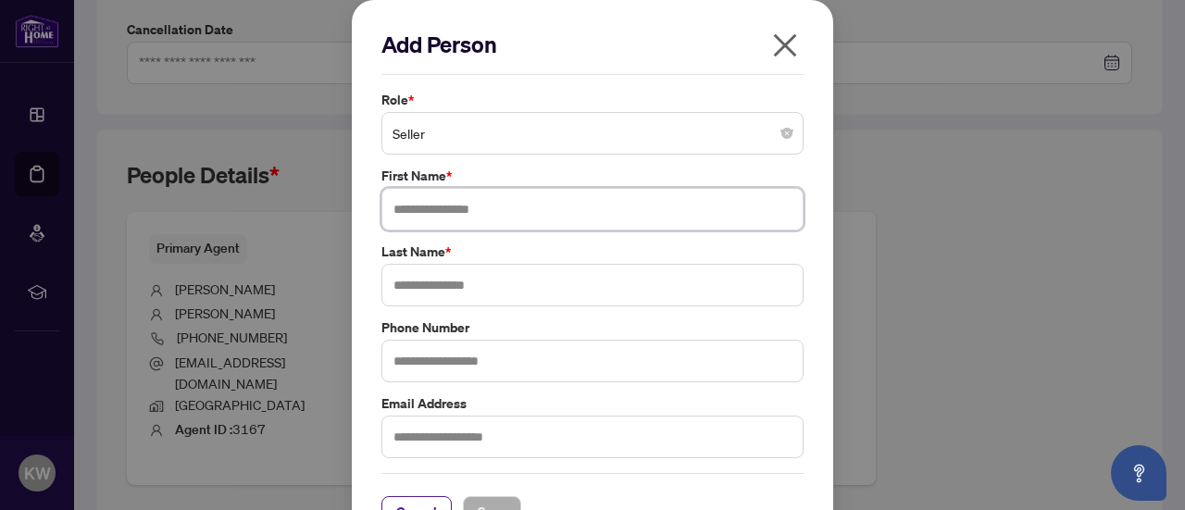
click at [414, 203] on input "text" at bounding box center [593, 209] width 422 height 43
drag, startPoint x: 450, startPoint y: 207, endPoint x: 428, endPoint y: 205, distance: 22.3
click at [428, 205] on input "**********" at bounding box center [593, 209] width 422 height 43
type input "*******"
click at [417, 294] on input "text" at bounding box center [593, 285] width 422 height 43
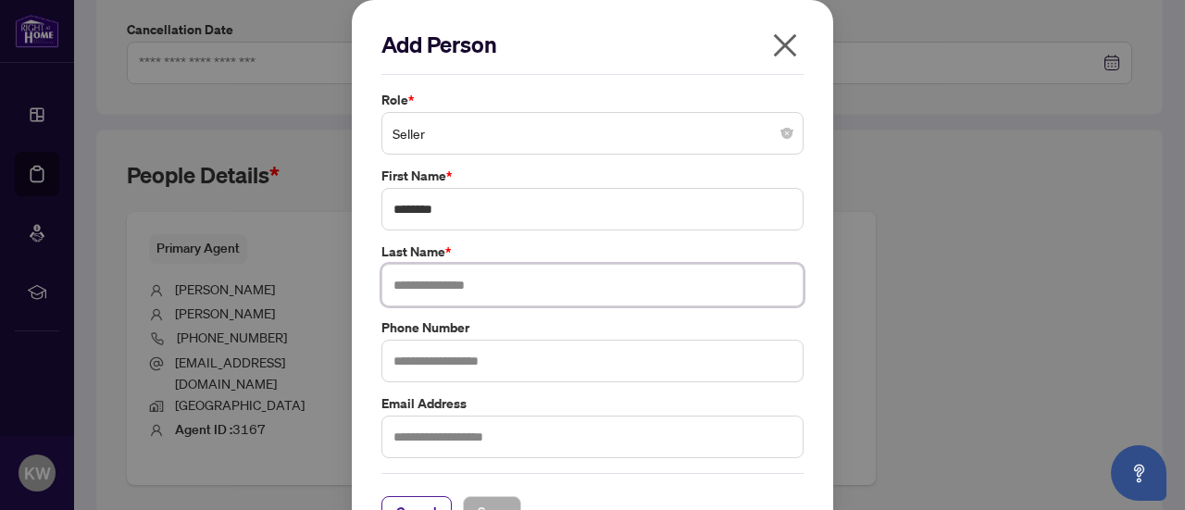
paste input "**"
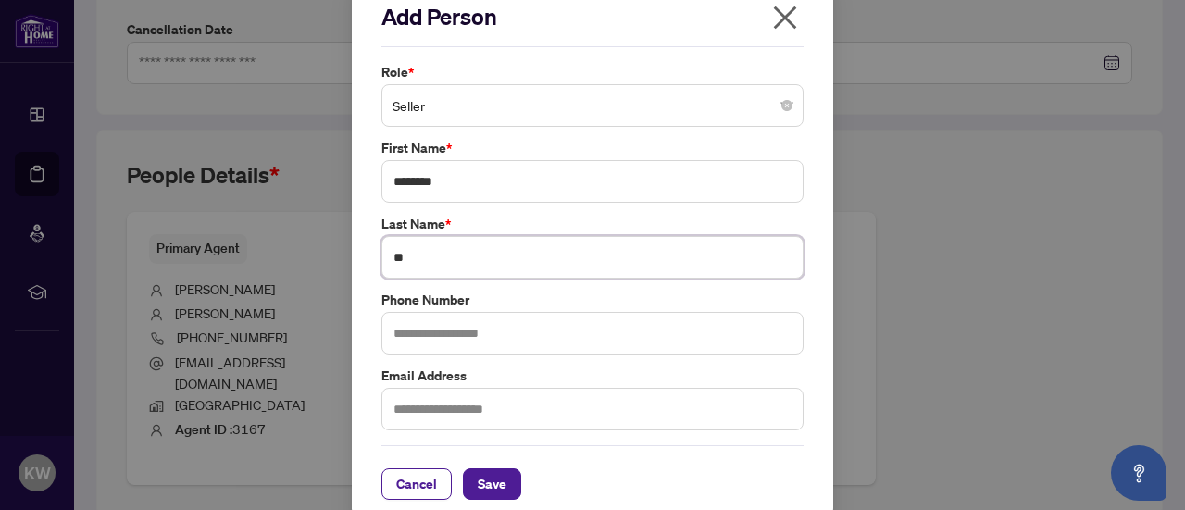
scroll to position [43, 0]
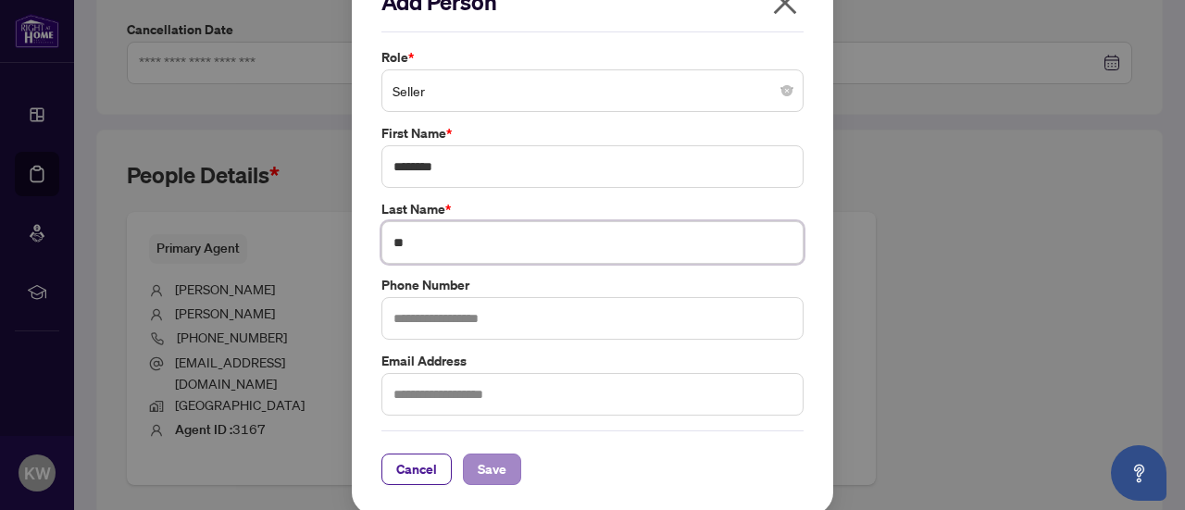
type input "**"
click at [482, 458] on span "Save" at bounding box center [492, 470] width 29 height 30
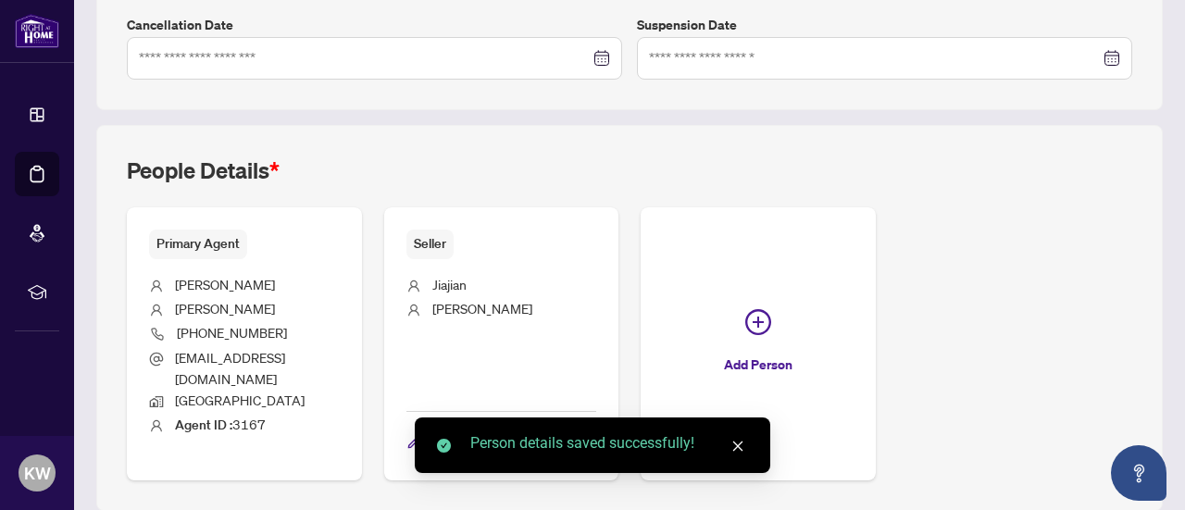
scroll to position [626, 0]
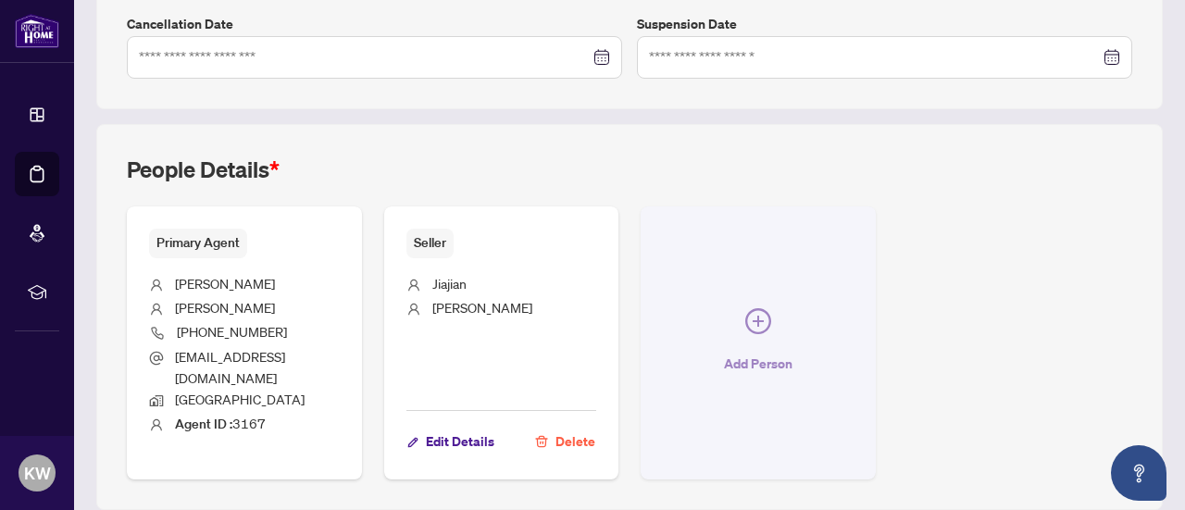
click at [771, 308] on icon "plus-circle" at bounding box center [759, 321] width 26 height 26
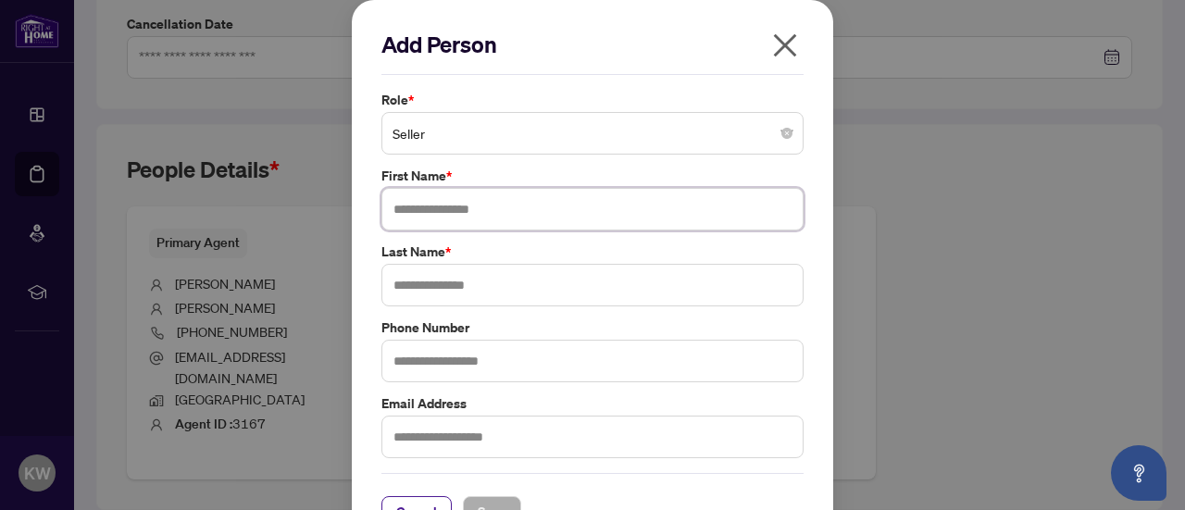
click at [436, 208] on input "text" at bounding box center [593, 209] width 422 height 43
type input "******"
type input "*"
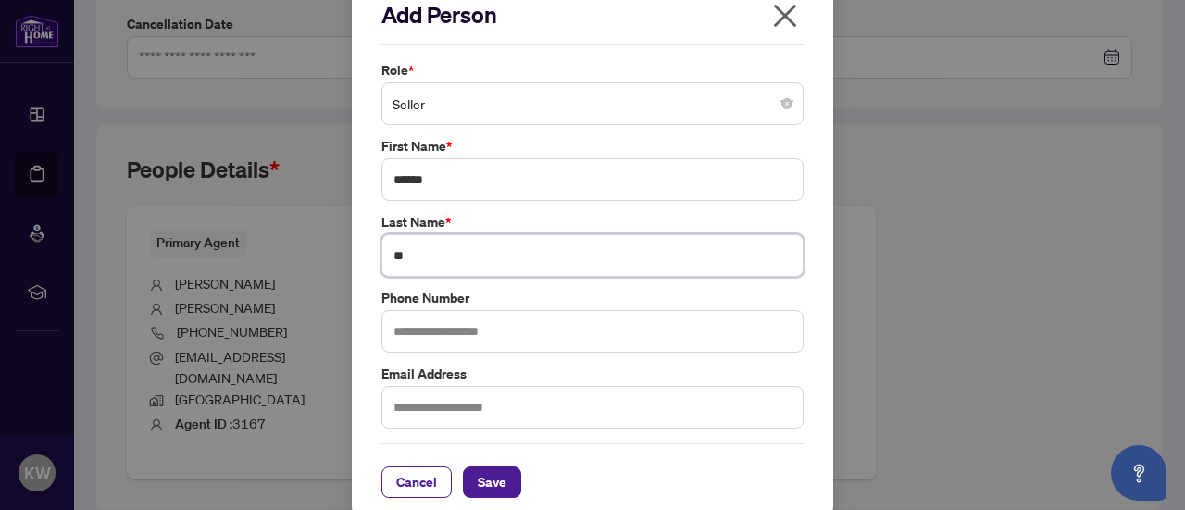
scroll to position [43, 0]
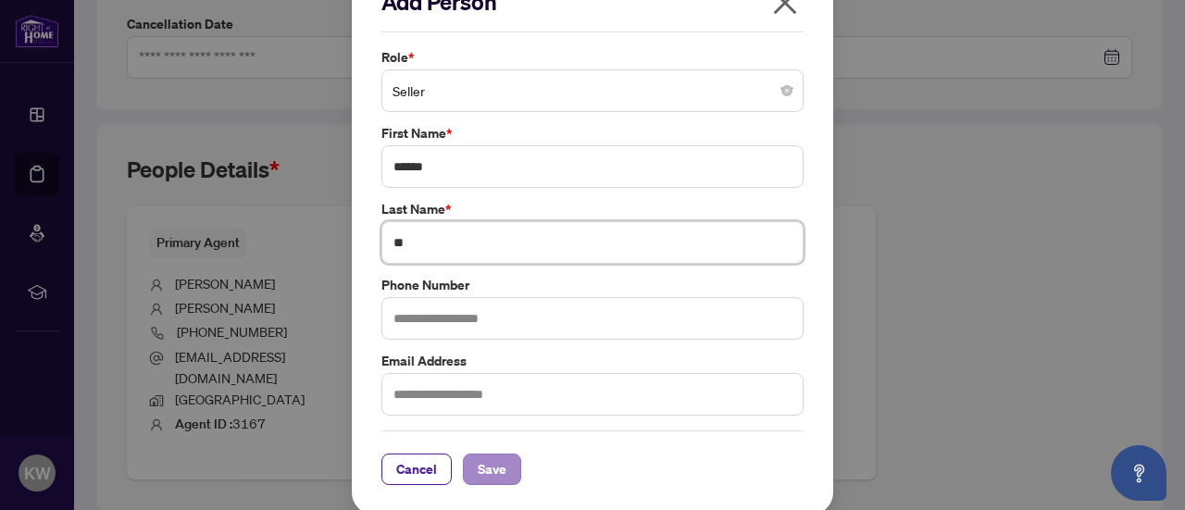
type input "**"
click at [483, 460] on span "Save" at bounding box center [492, 470] width 29 height 30
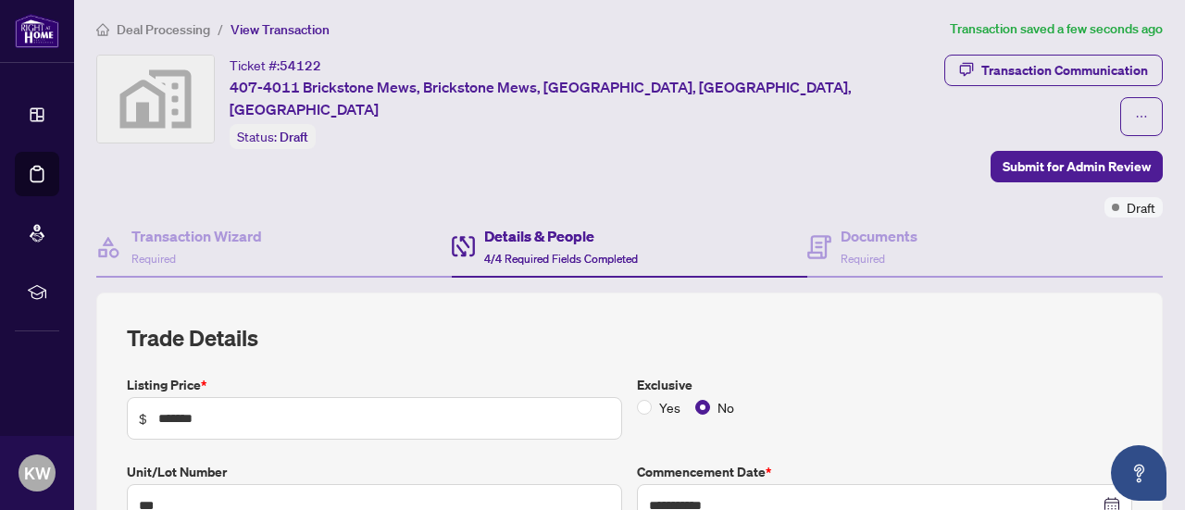
scroll to position [0, 0]
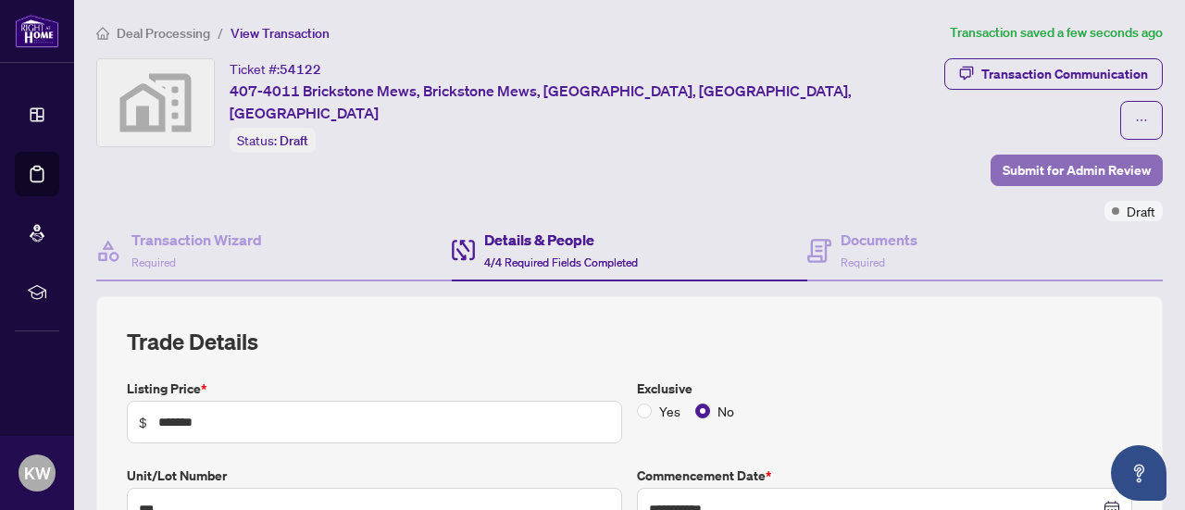
click at [1017, 156] on span "Submit for Admin Review" at bounding box center [1077, 171] width 148 height 30
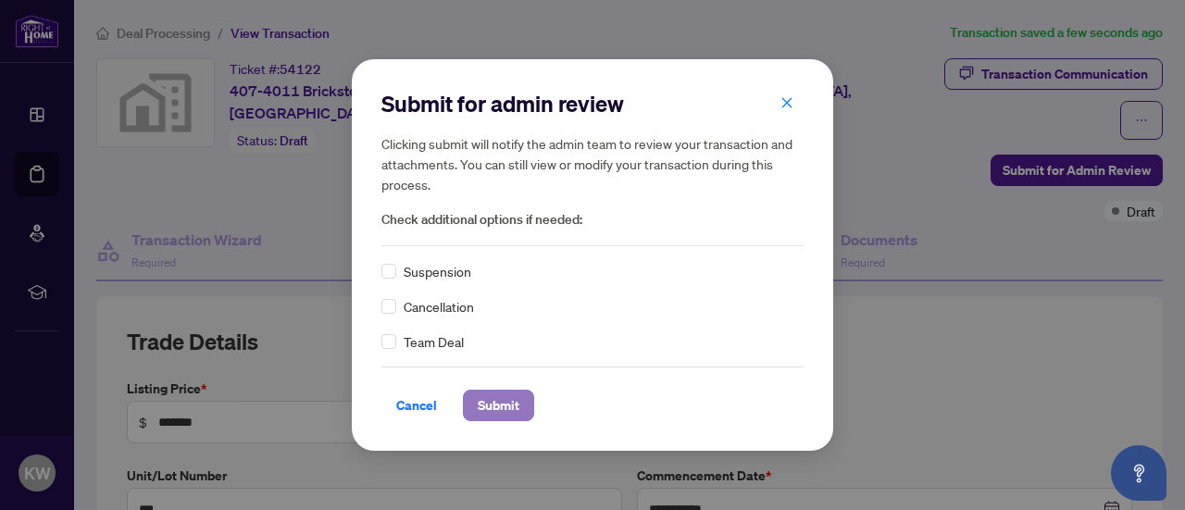
click at [478, 401] on span "Submit" at bounding box center [499, 406] width 42 height 30
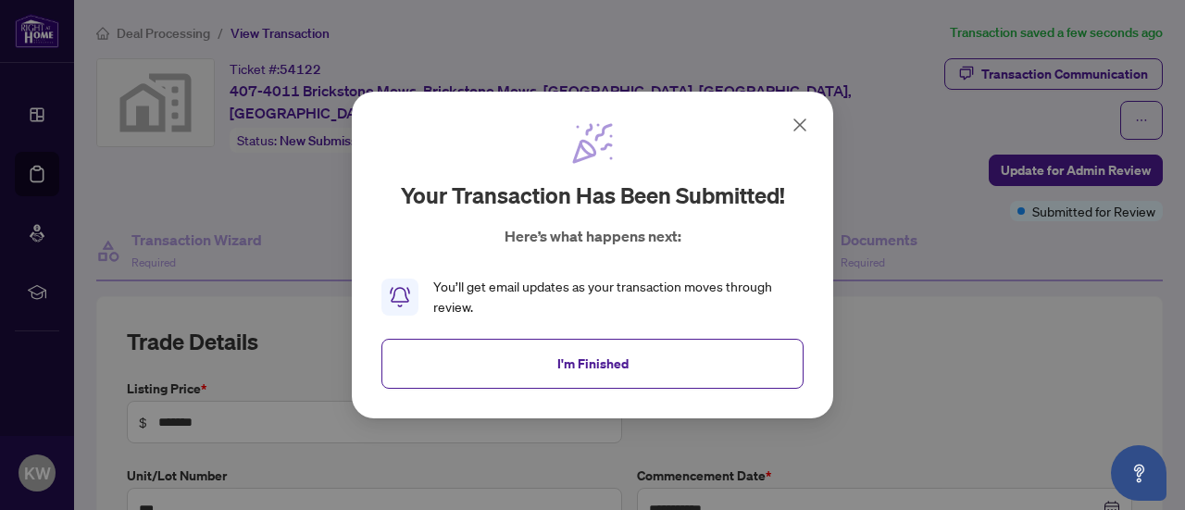
click at [795, 129] on icon at bounding box center [800, 125] width 22 height 22
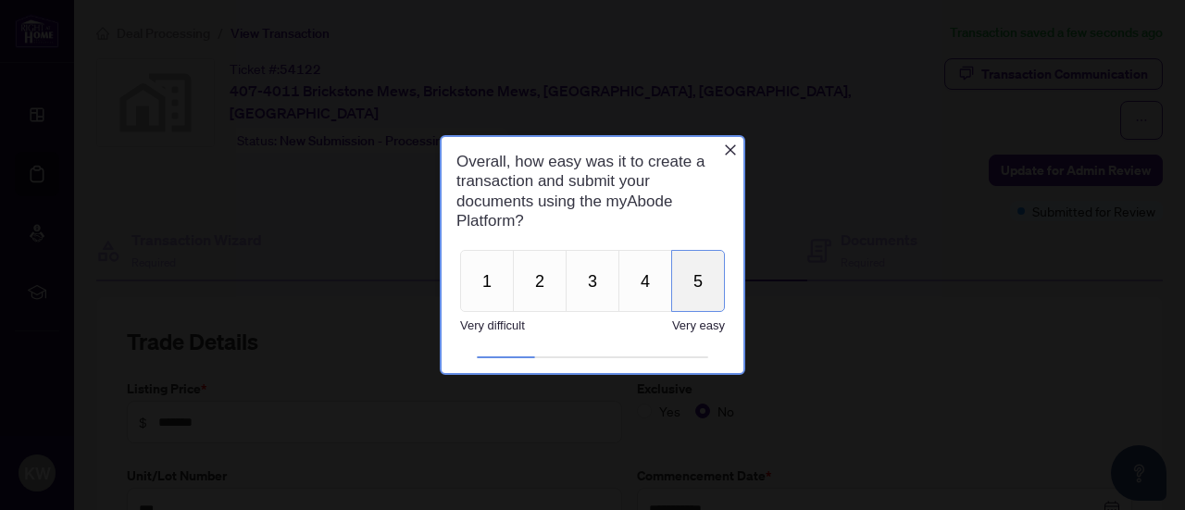
click at [686, 278] on button "5" at bounding box center [698, 281] width 54 height 62
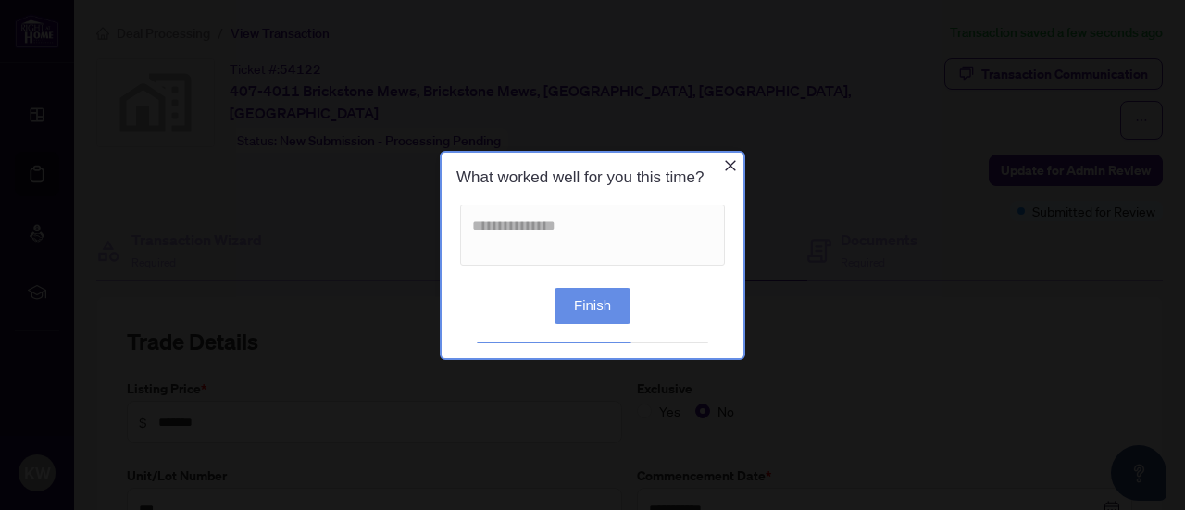
click at [596, 299] on button "Finish" at bounding box center [593, 305] width 76 height 36
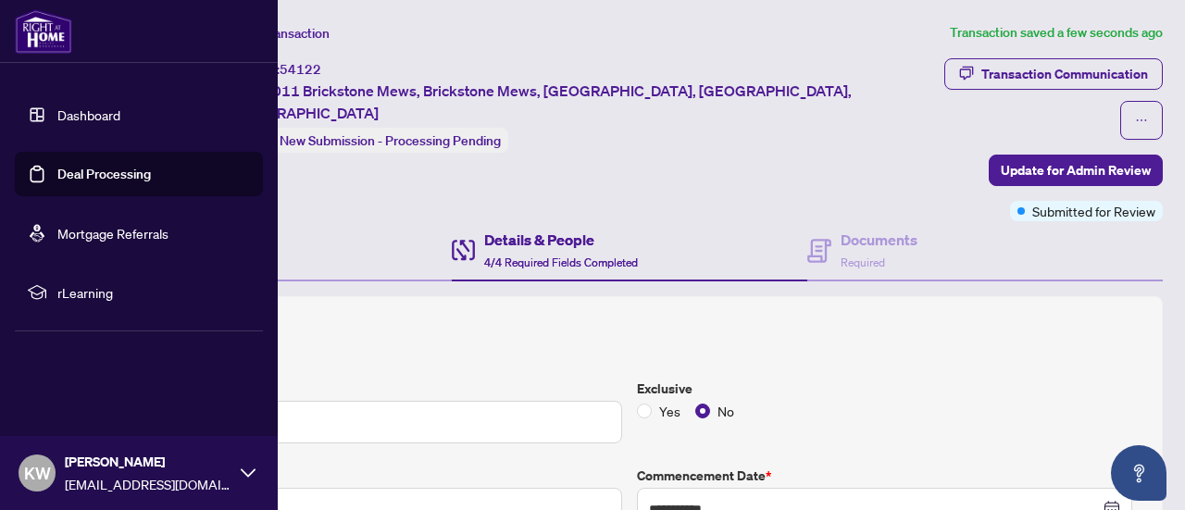
click at [94, 117] on link "Dashboard" at bounding box center [88, 115] width 63 height 17
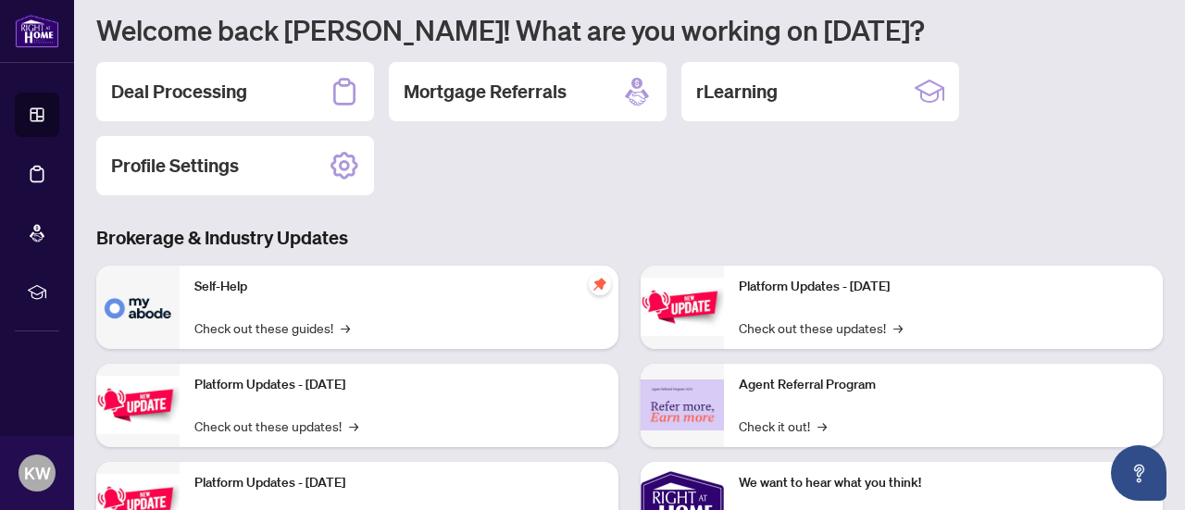
scroll to position [185, 0]
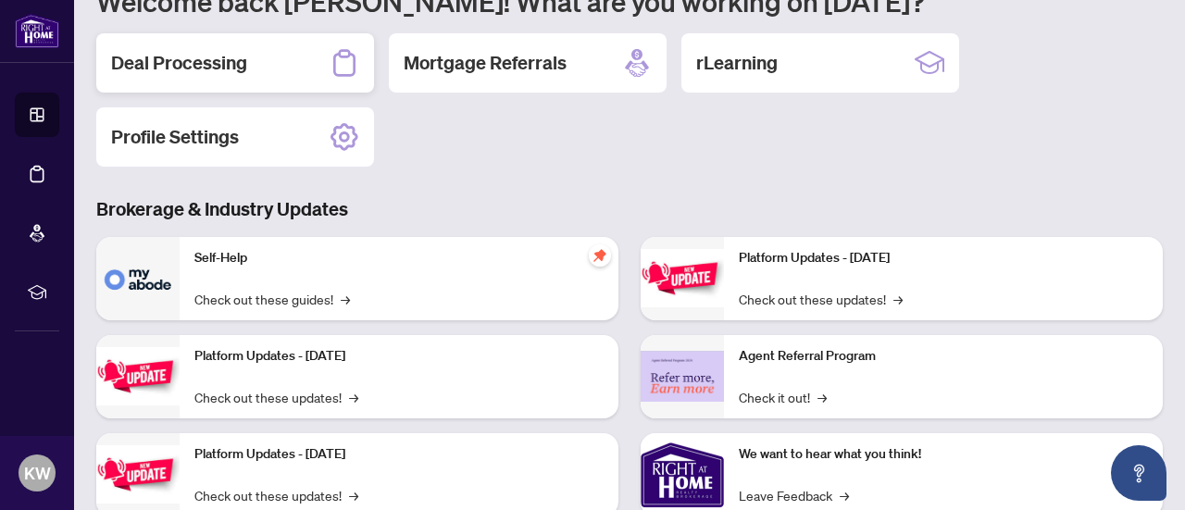
click at [271, 50] on div "Deal Processing" at bounding box center [235, 62] width 278 height 59
